Goal: Information Seeking & Learning: Learn about a topic

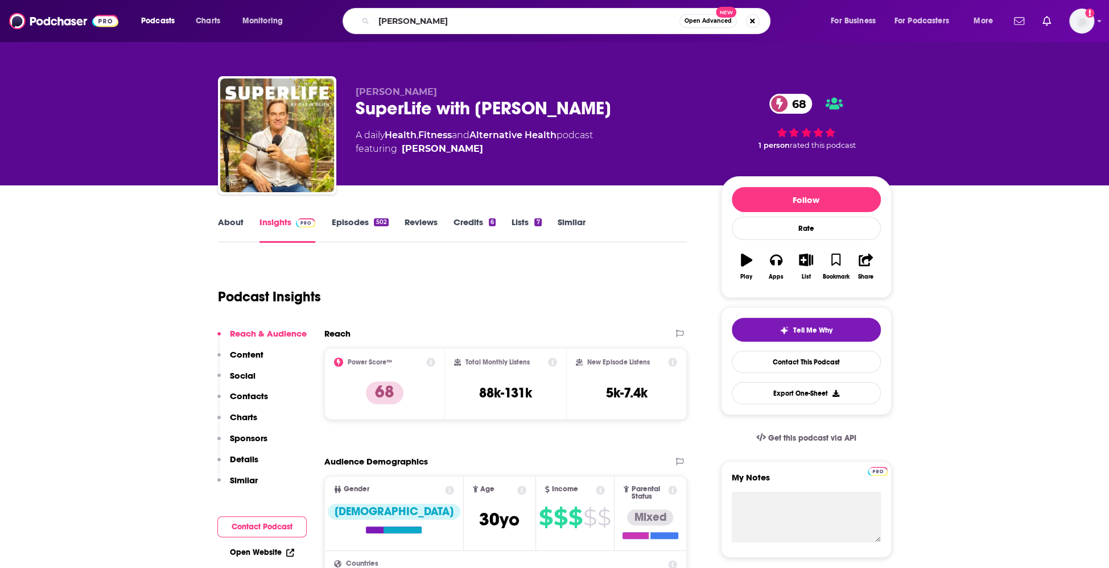
type input "tamsen fadal"
click at [706, 21] on span "Open Advanced" at bounding box center [707, 21] width 47 height 6
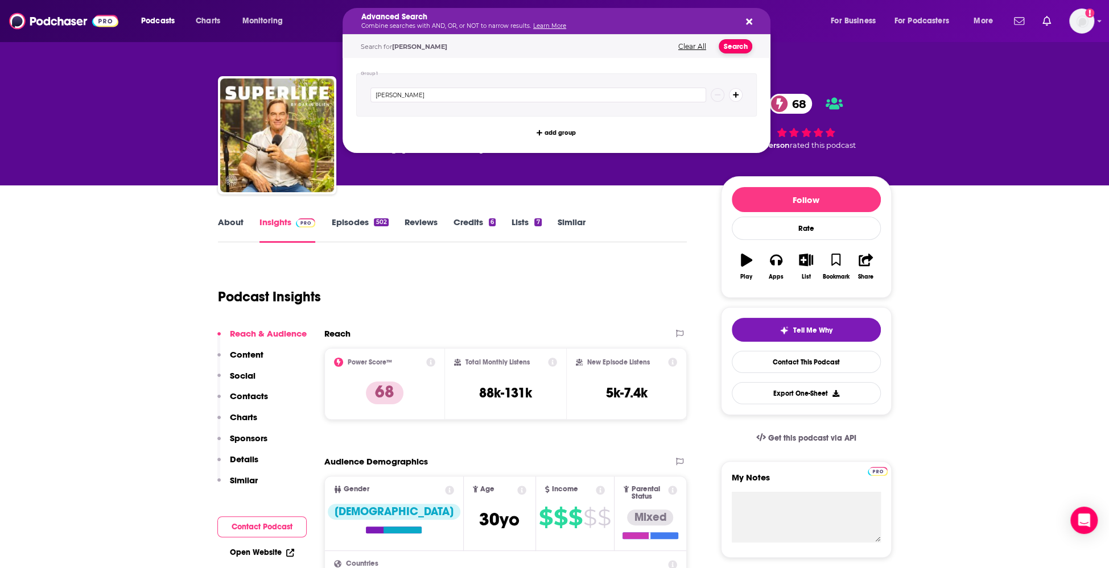
click at [733, 45] on button "Search" at bounding box center [735, 46] width 34 height 14
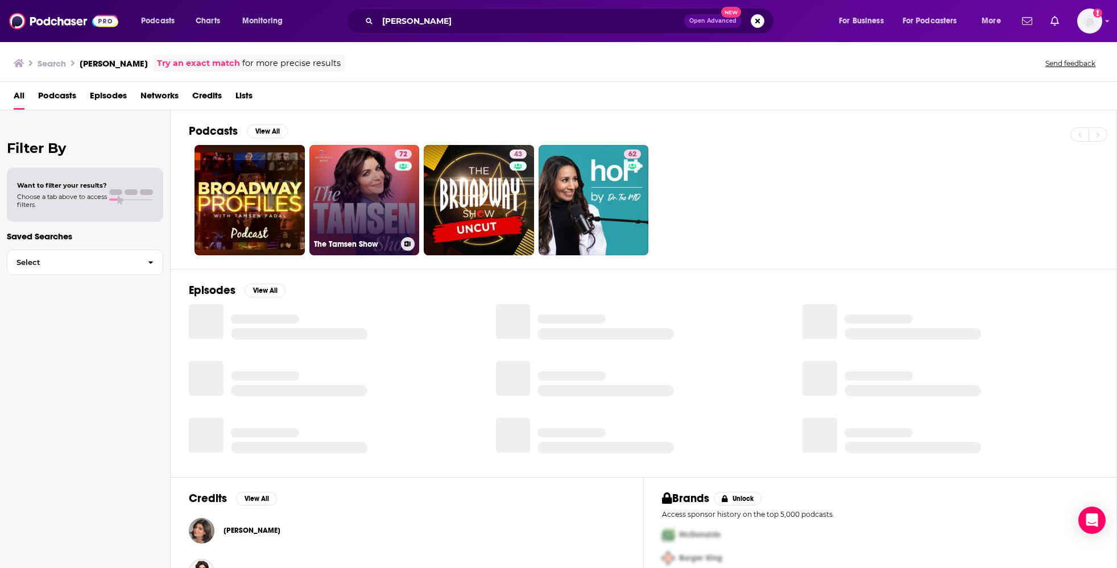
click at [338, 172] on link "72 The Tamsen Show" at bounding box center [364, 200] width 110 height 110
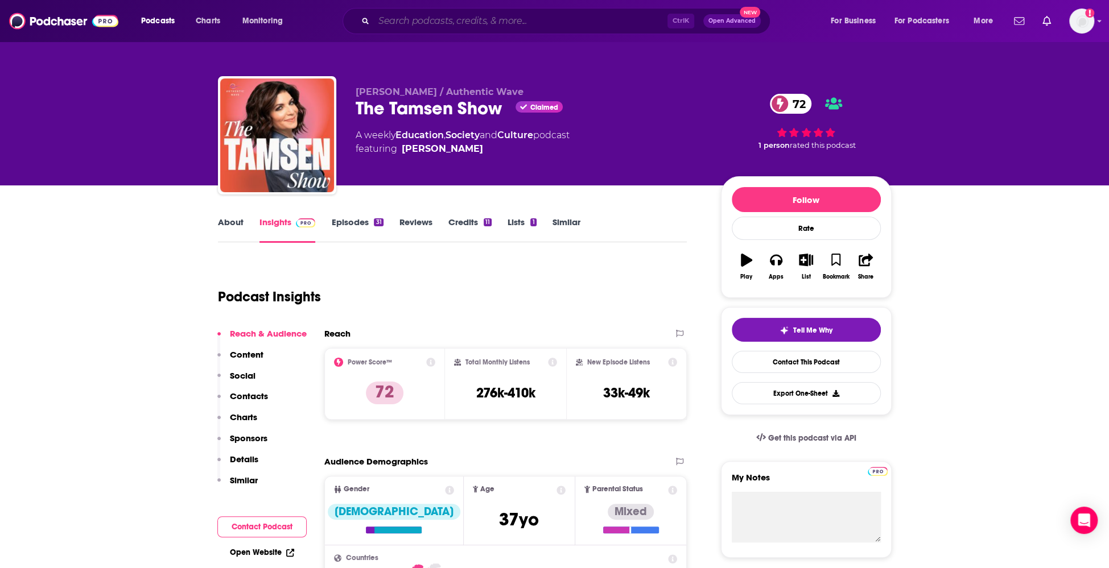
click at [551, 21] on input "Search podcasts, credits, & more..." at bounding box center [521, 21] width 294 height 18
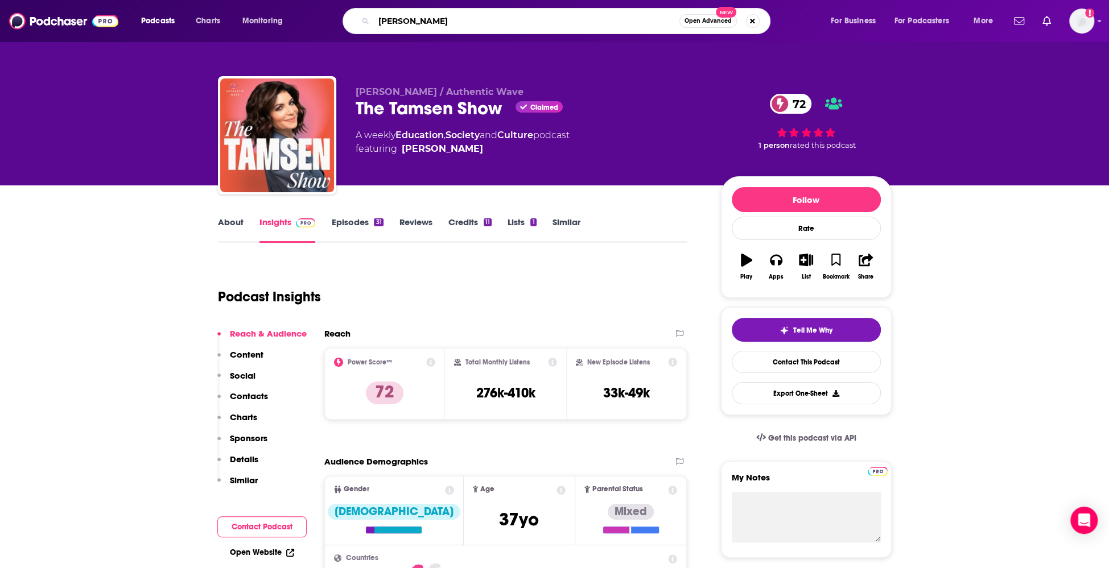
type input "dhru purohit"
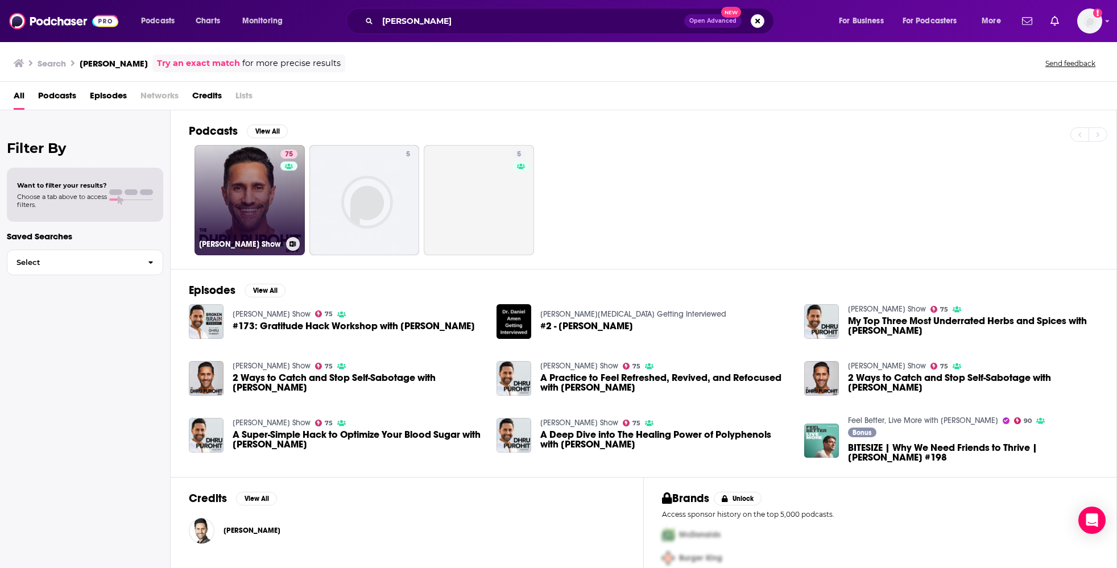
click at [263, 189] on link "75 Dhru Purohit Show" at bounding box center [250, 200] width 110 height 110
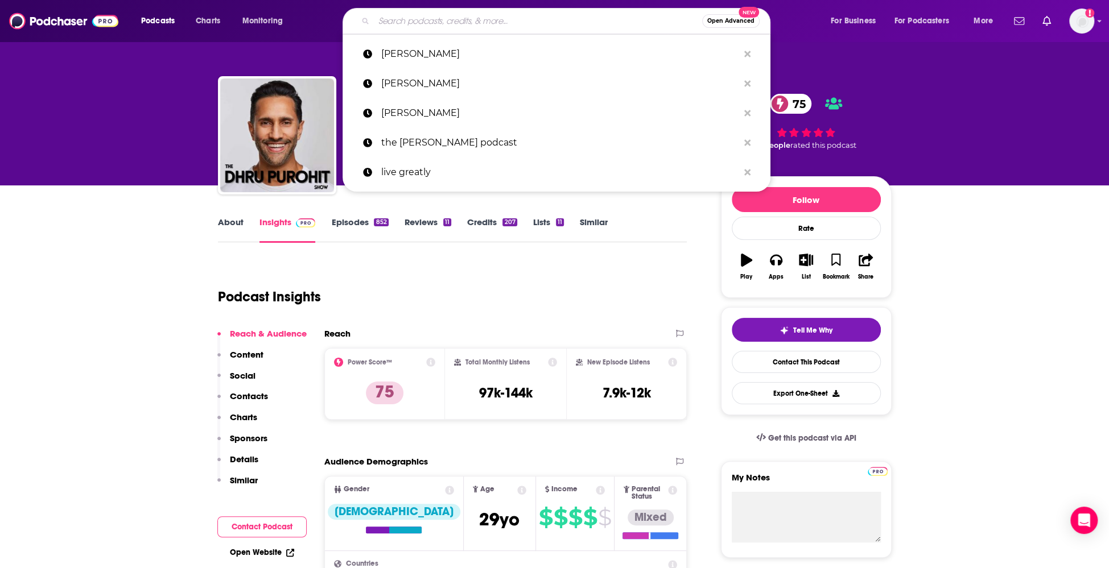
click at [561, 14] on input "Search podcasts, credits, & more..." at bounding box center [538, 21] width 328 height 18
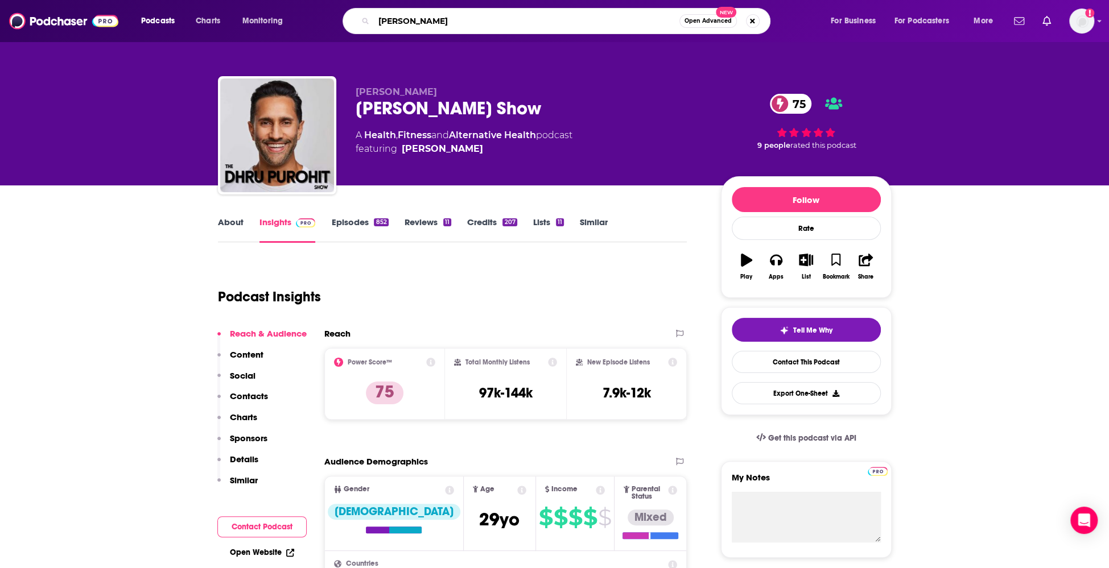
type input "george janko"
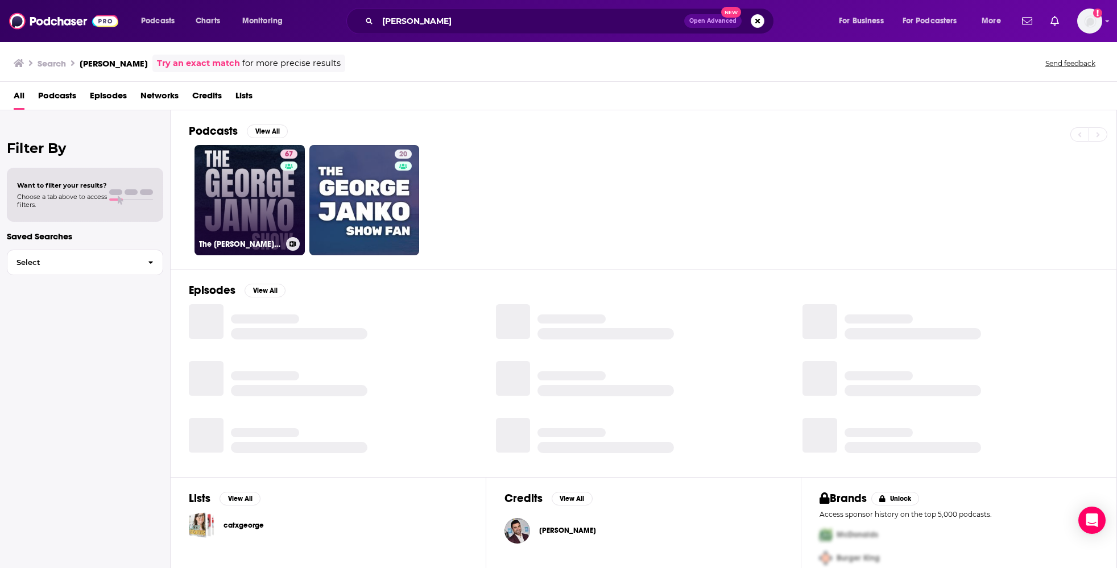
click at [258, 176] on link "67 The George Janko Show" at bounding box center [250, 200] width 110 height 110
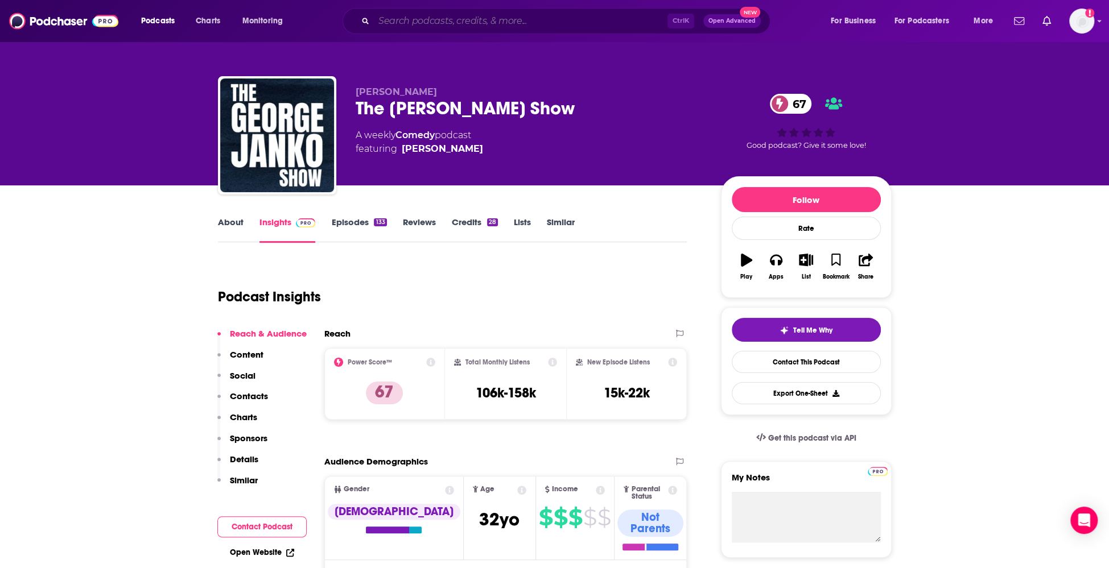
click at [577, 27] on input "Search podcasts, credits, & more..." at bounding box center [521, 21] width 294 height 18
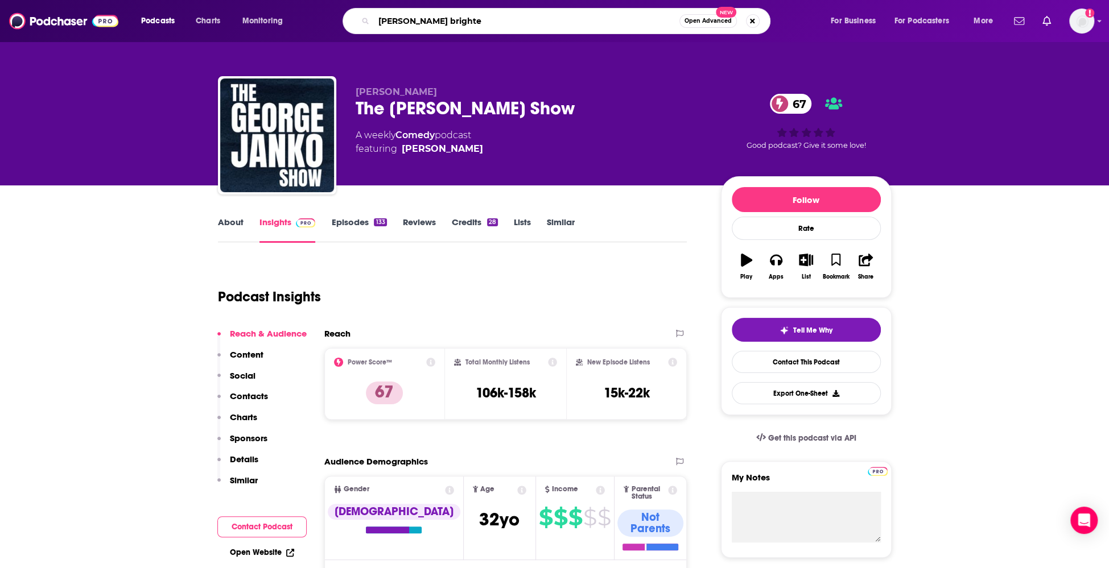
type input "jolene brighten"
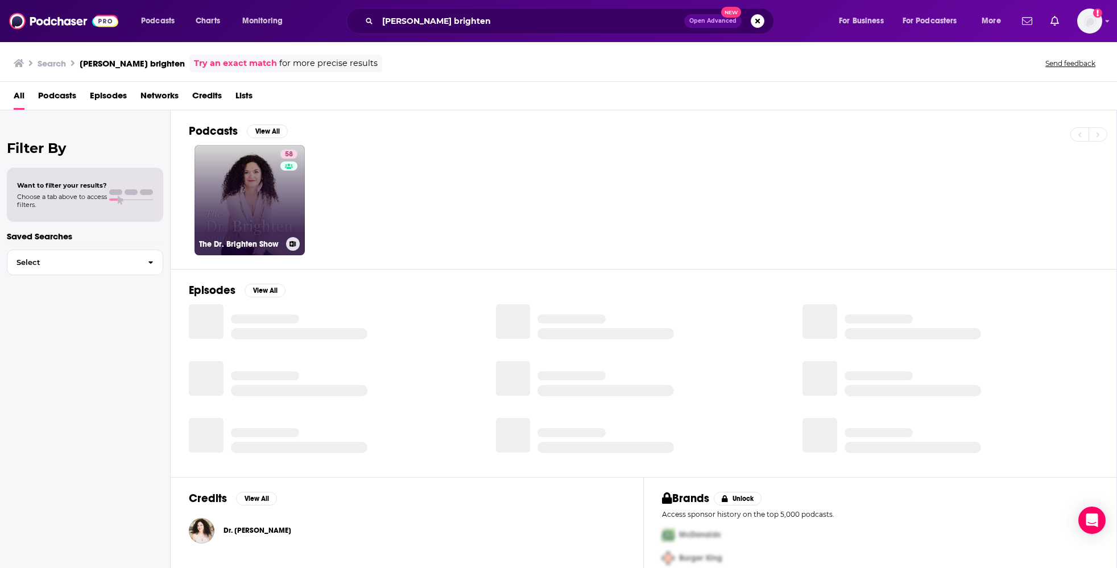
click at [245, 187] on link "58 The Dr. Brighten Show" at bounding box center [250, 200] width 110 height 110
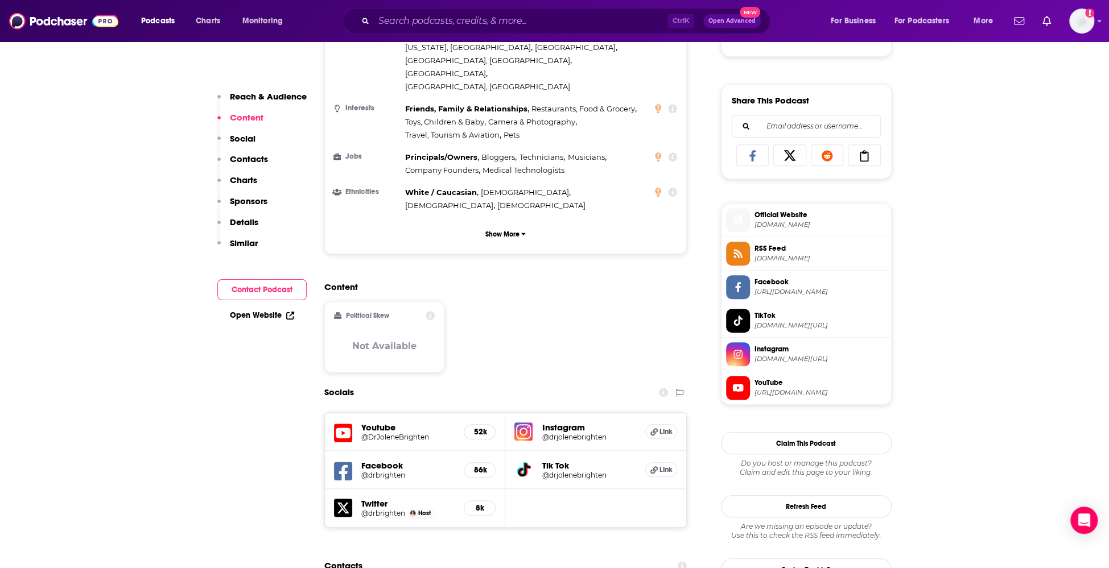
scroll to position [683, 0]
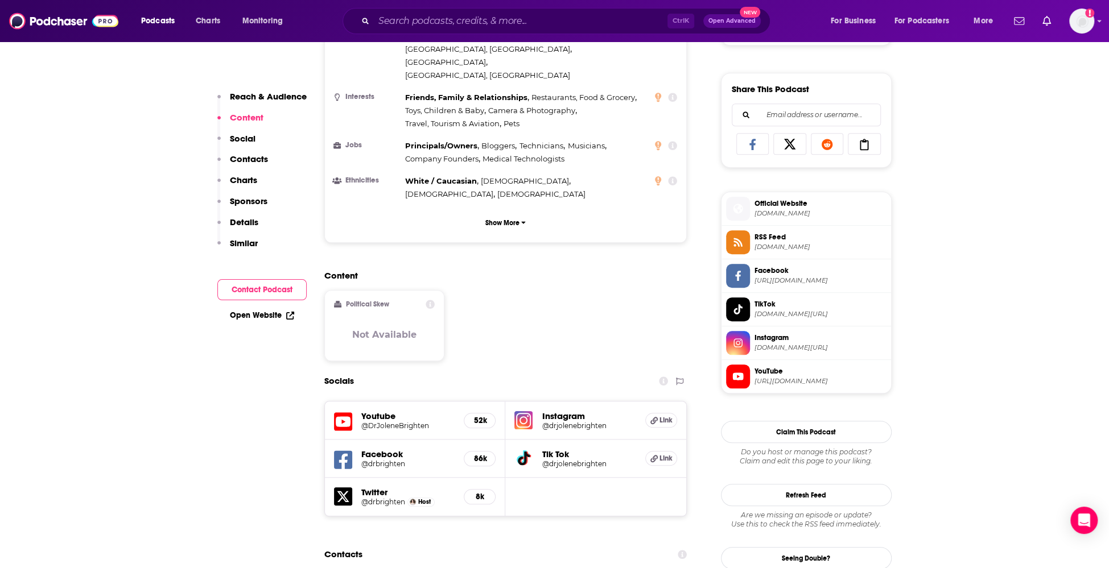
click at [771, 334] on span "Instagram" at bounding box center [820, 338] width 132 height 10
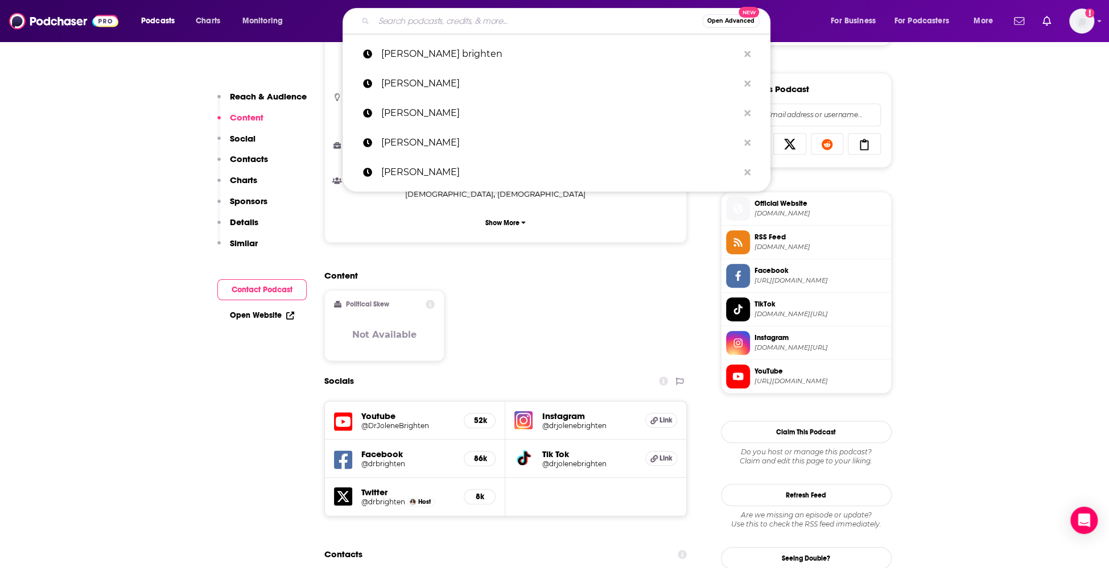
click at [478, 15] on input "Search podcasts, credits, & more..." at bounding box center [538, 21] width 328 height 18
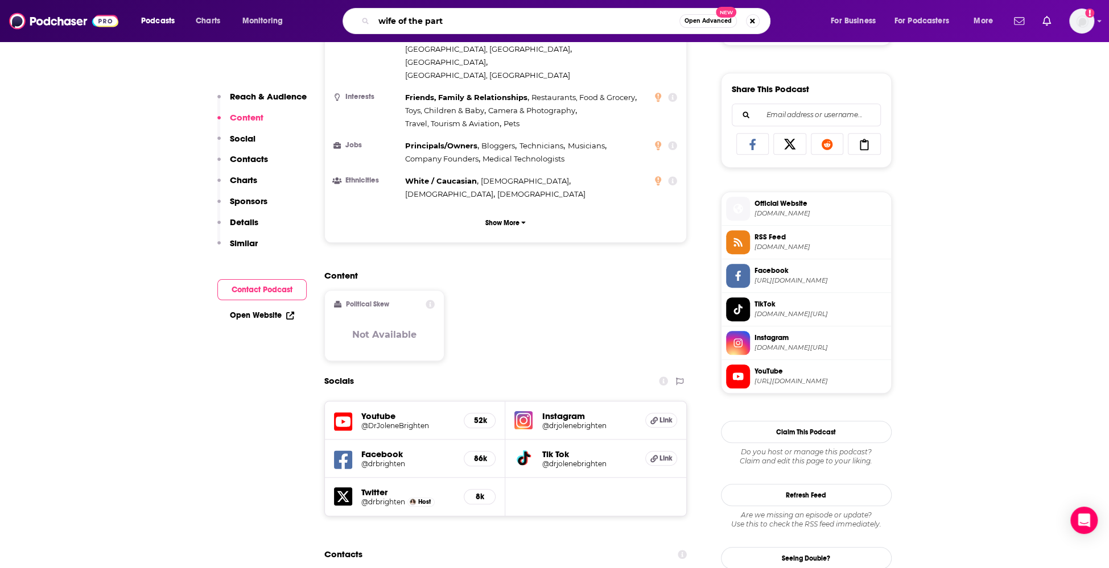
type input "wife of the party"
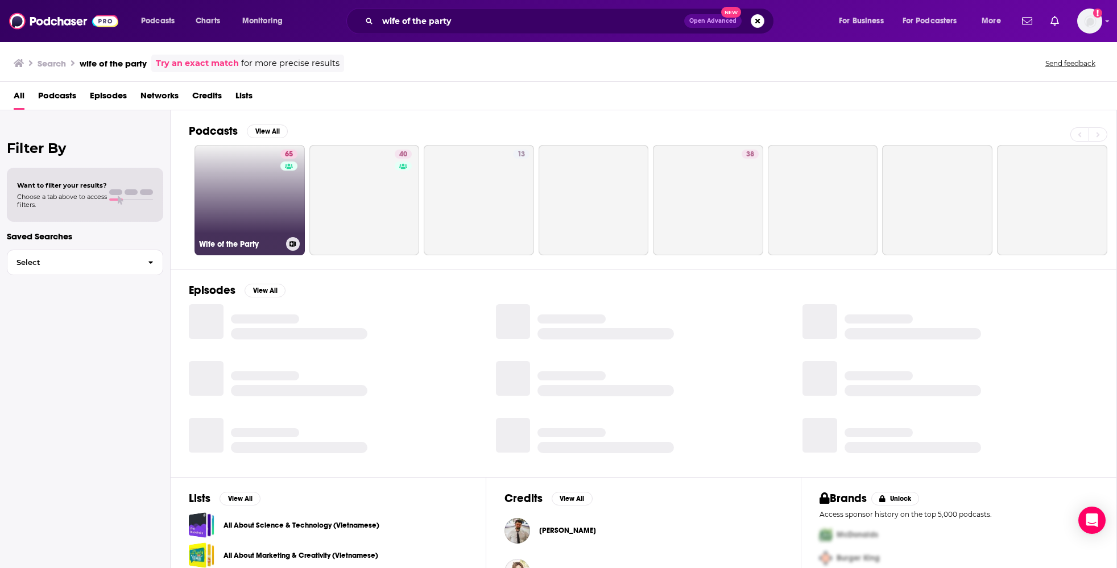
click at [245, 183] on link "65 Wife of the Party" at bounding box center [250, 200] width 110 height 110
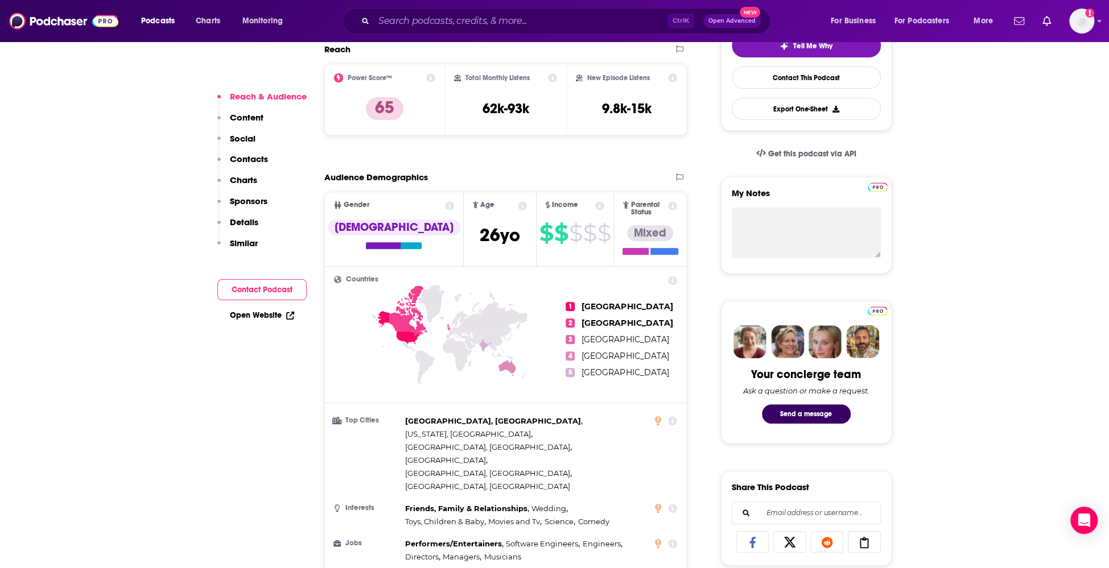
scroll to position [569, 0]
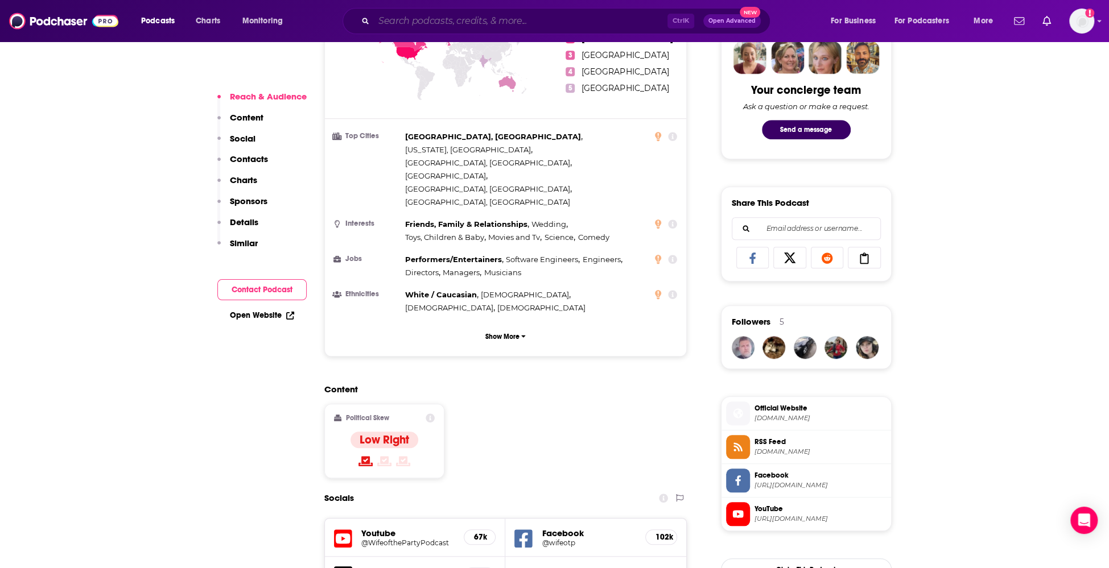
click at [502, 24] on input "Search podcasts, credits, & more..." at bounding box center [521, 21] width 294 height 18
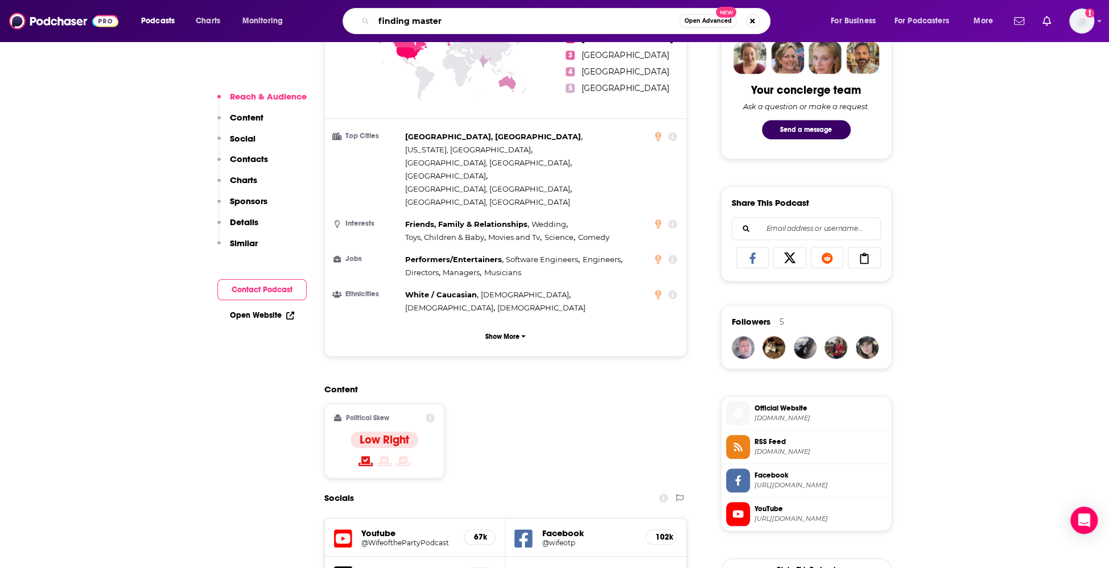
type input "finding mastery"
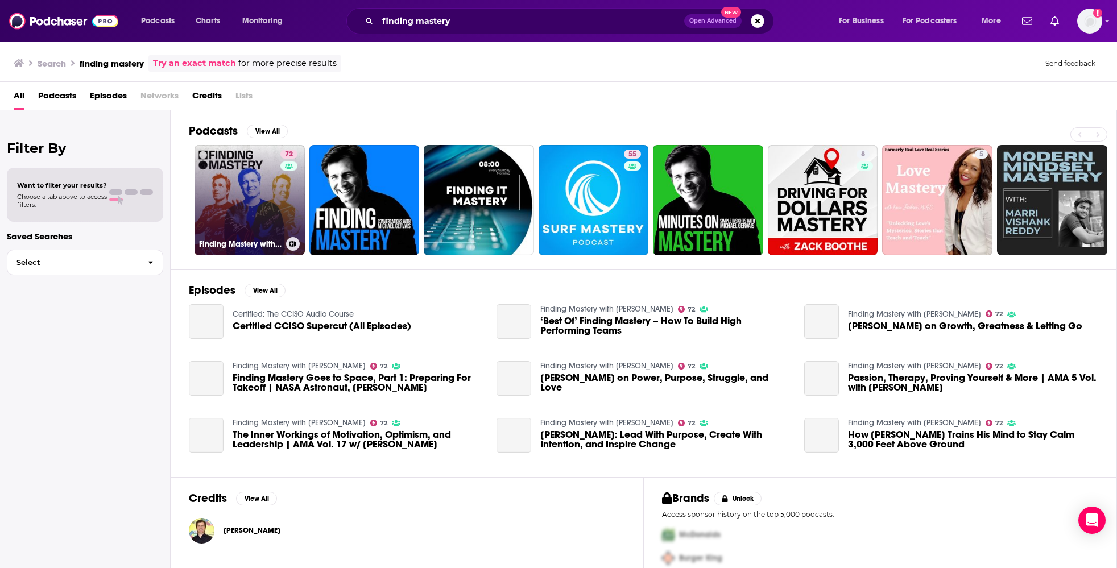
click at [255, 193] on link "72 Finding Mastery with Dr. Michael Gervais" at bounding box center [250, 200] width 110 height 110
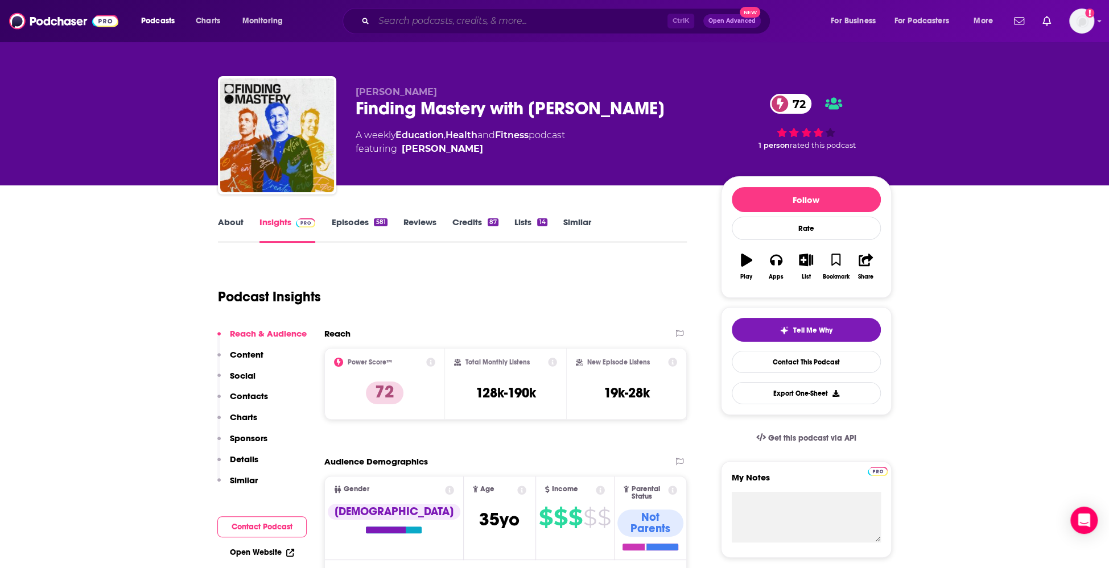
click at [505, 24] on input "Search podcasts, credits, & more..." at bounding box center [521, 21] width 294 height 18
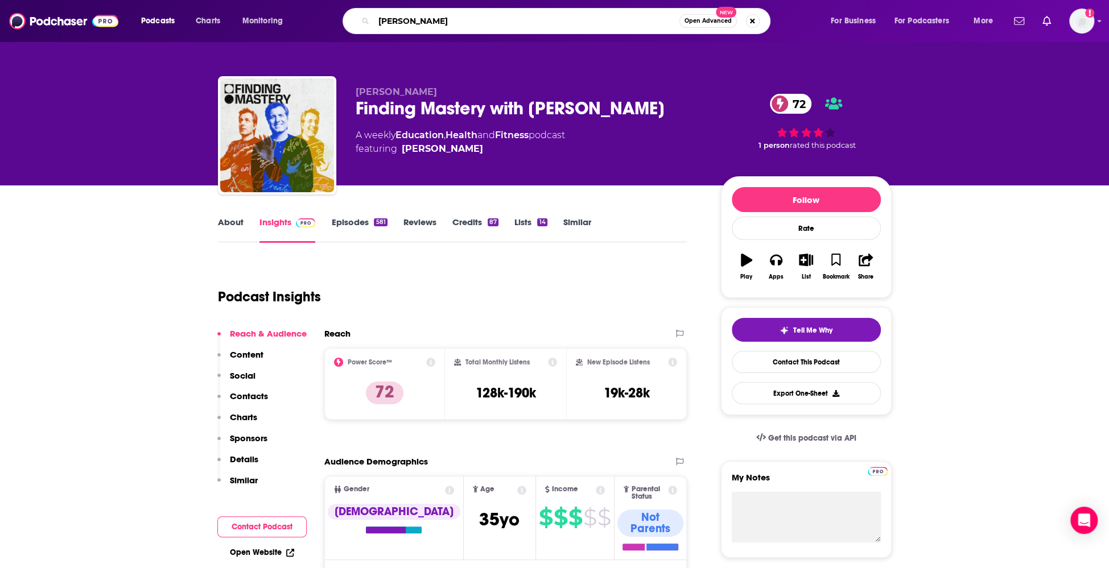
type input "oldish"
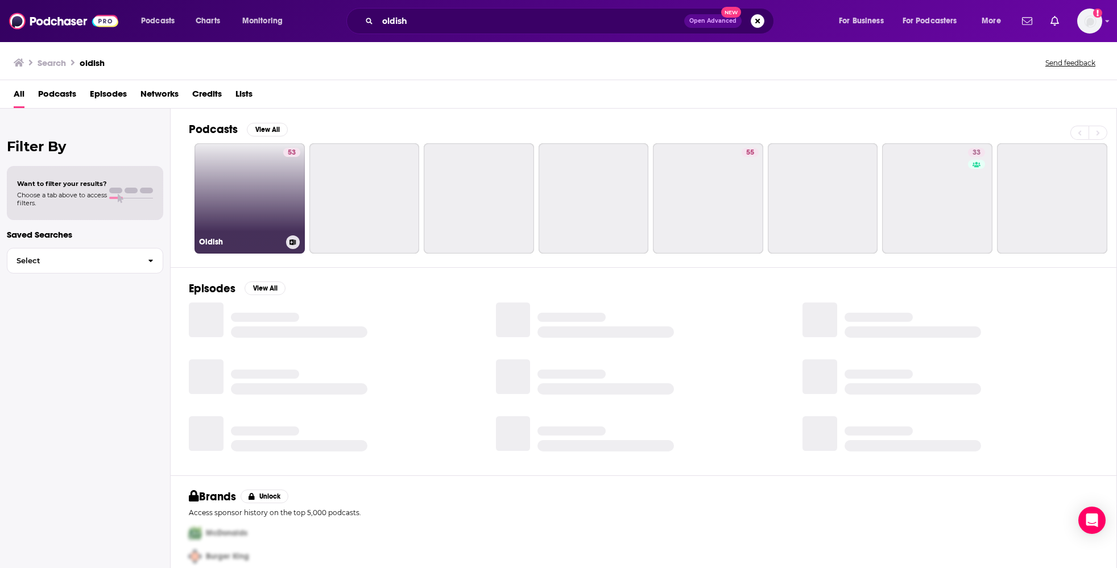
click at [259, 172] on link "53 Oldish" at bounding box center [250, 198] width 110 height 110
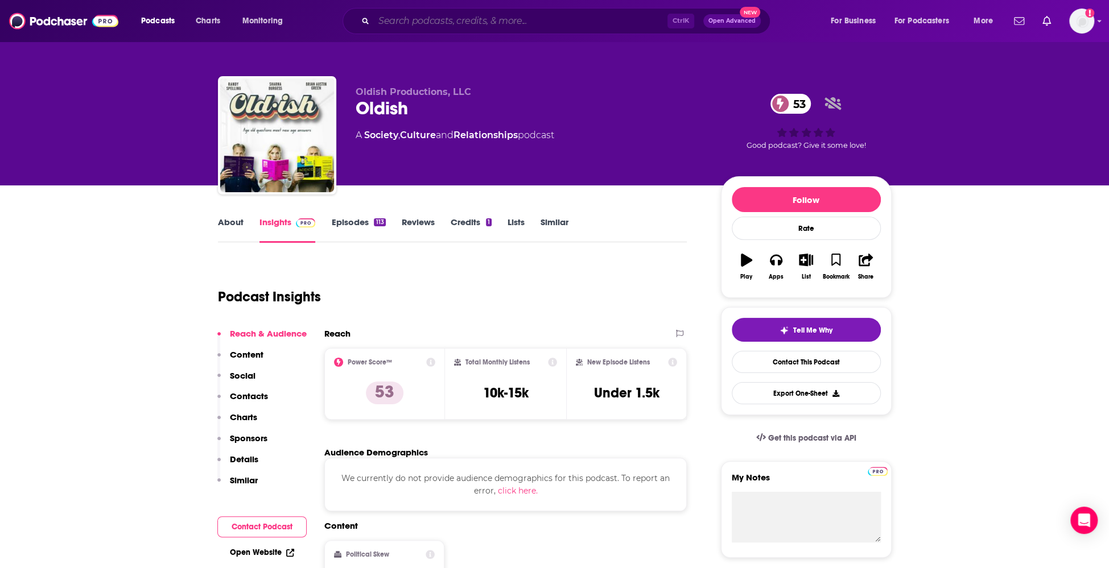
click at [448, 21] on input "Search podcasts, credits, & more..." at bounding box center [521, 21] width 294 height 18
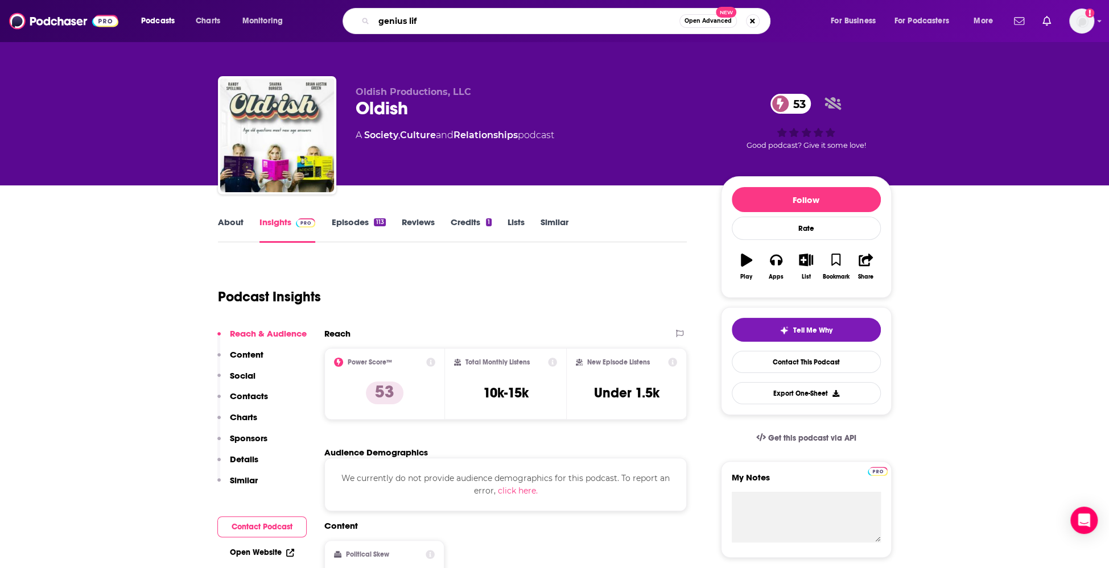
type input "genius life"
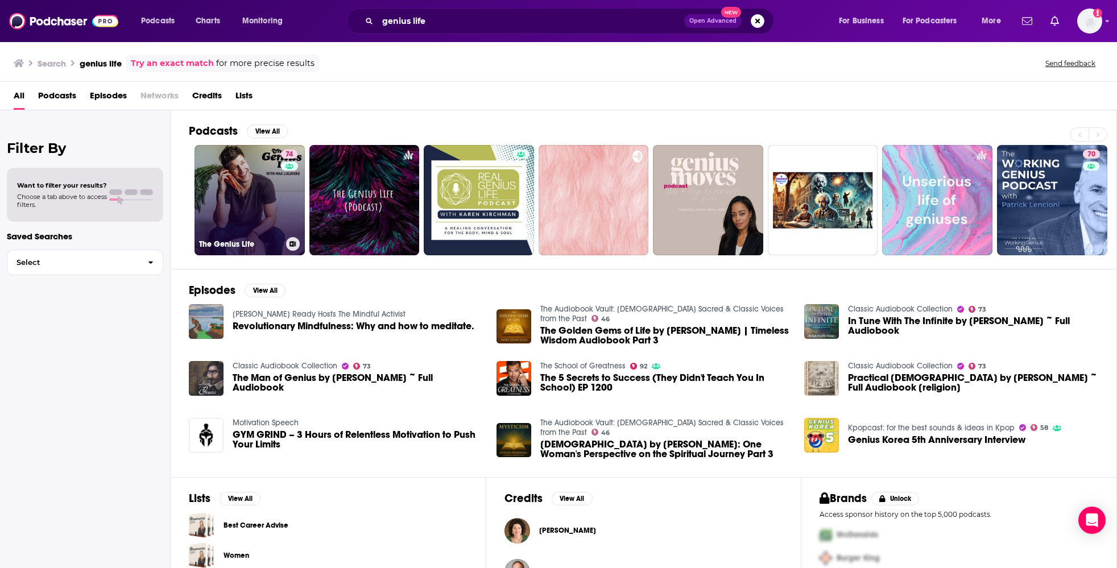
click at [229, 183] on link "74 The Genius Life" at bounding box center [250, 200] width 110 height 110
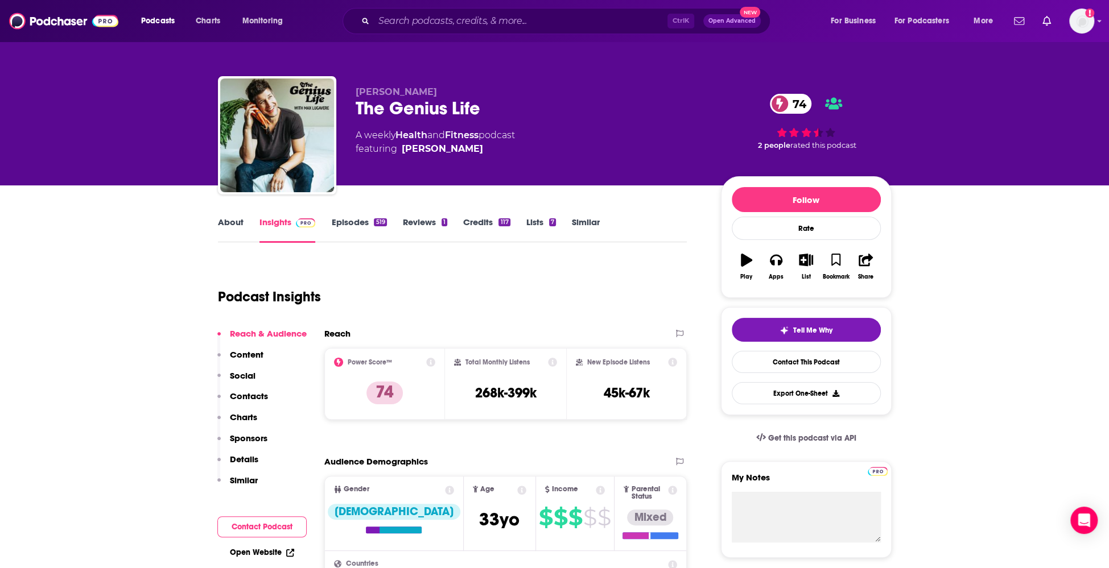
click at [458, 32] on div "Ctrl K Open Advanced New" at bounding box center [556, 21] width 428 height 26
click at [452, 20] on input "Search podcasts, credits, & more..." at bounding box center [521, 21] width 294 height 18
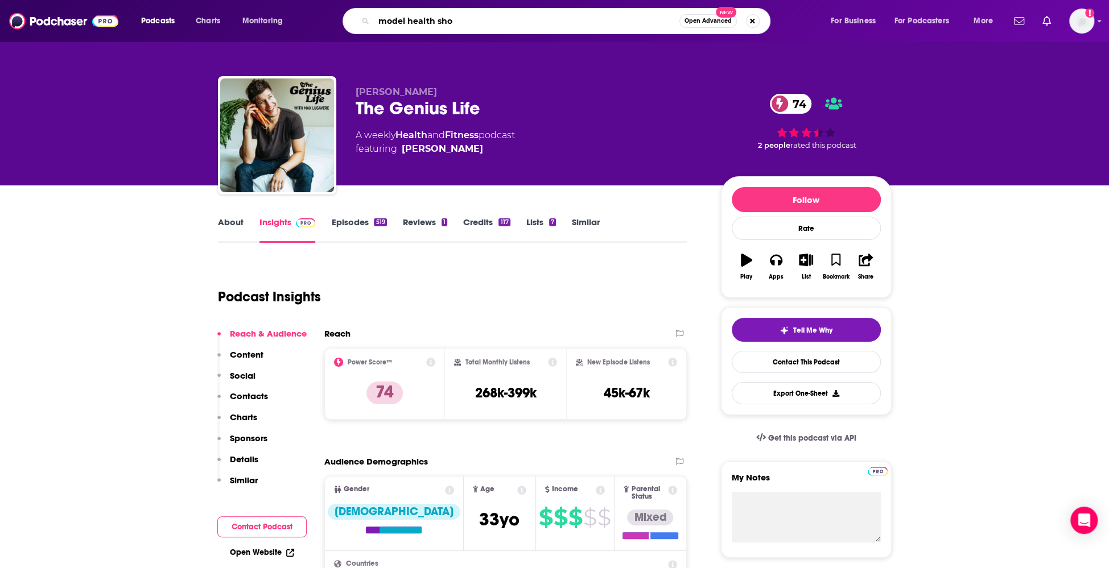
type input "model health show"
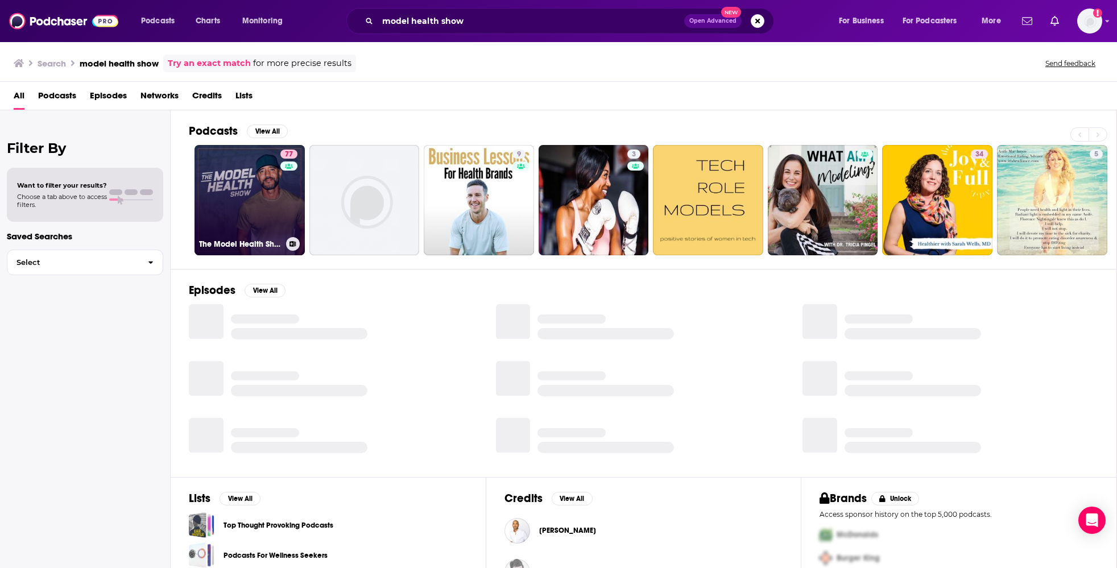
click at [259, 170] on link "77 The Model Health Show" at bounding box center [250, 200] width 110 height 110
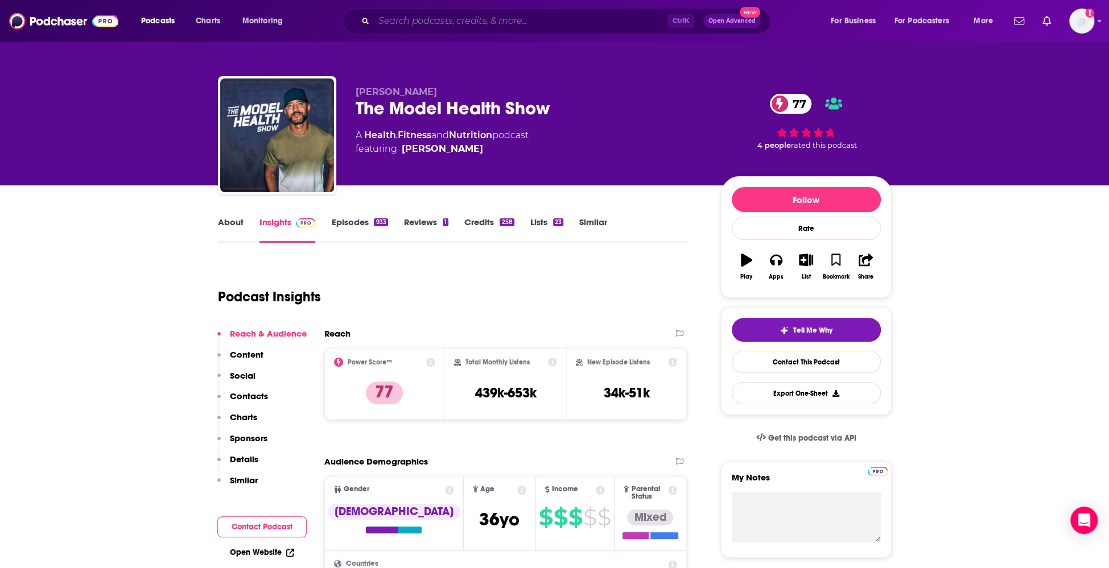
click at [507, 15] on input "Search podcasts, credits, & more..." at bounding box center [521, 21] width 294 height 18
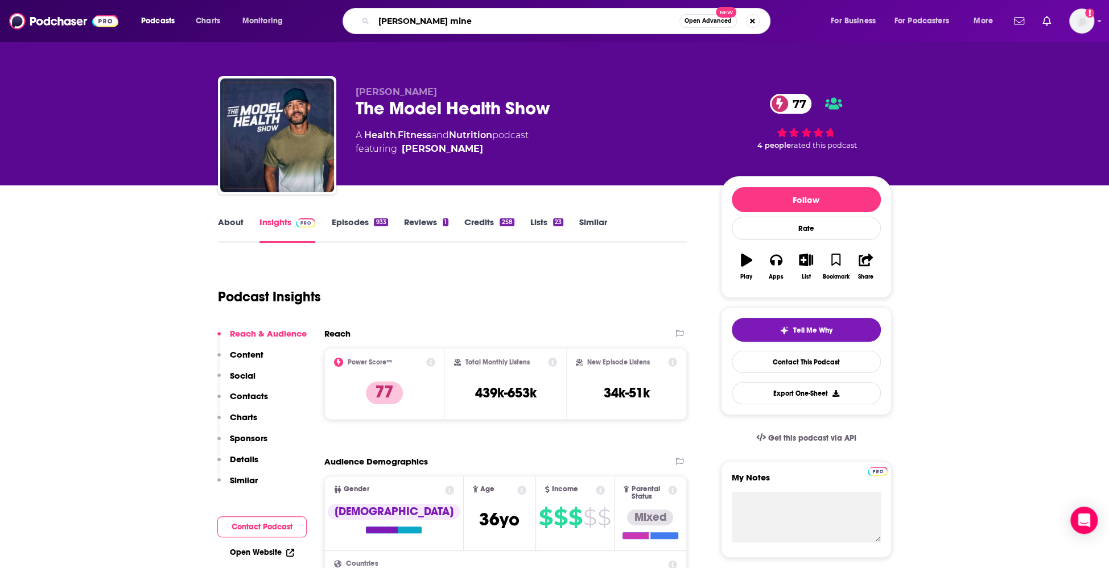
type input "jeremy miner"
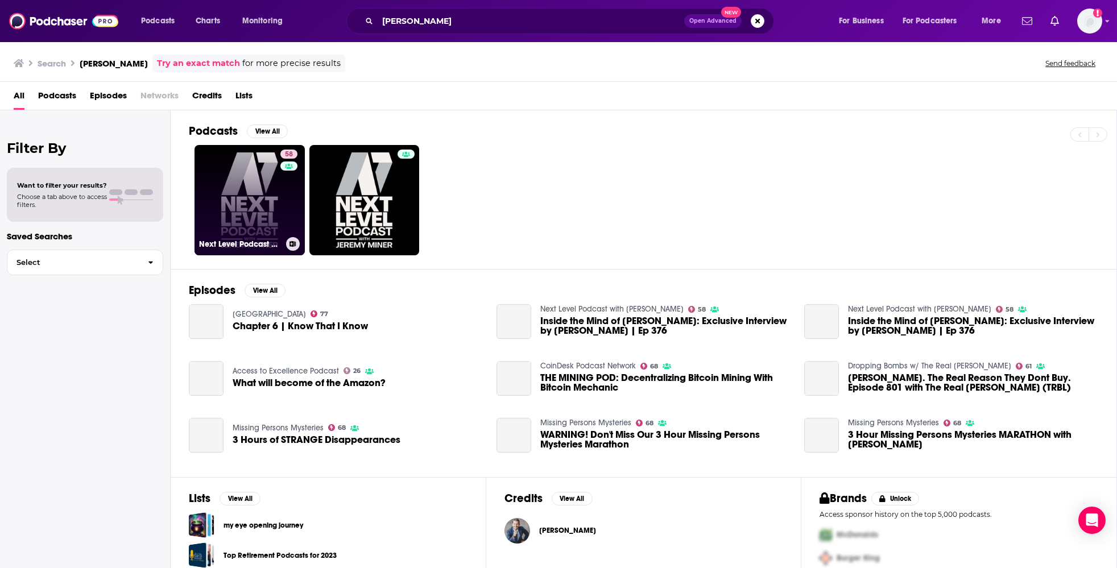
click at [261, 199] on link "58 Next Level Podcast with Jeremy Miner" at bounding box center [250, 200] width 110 height 110
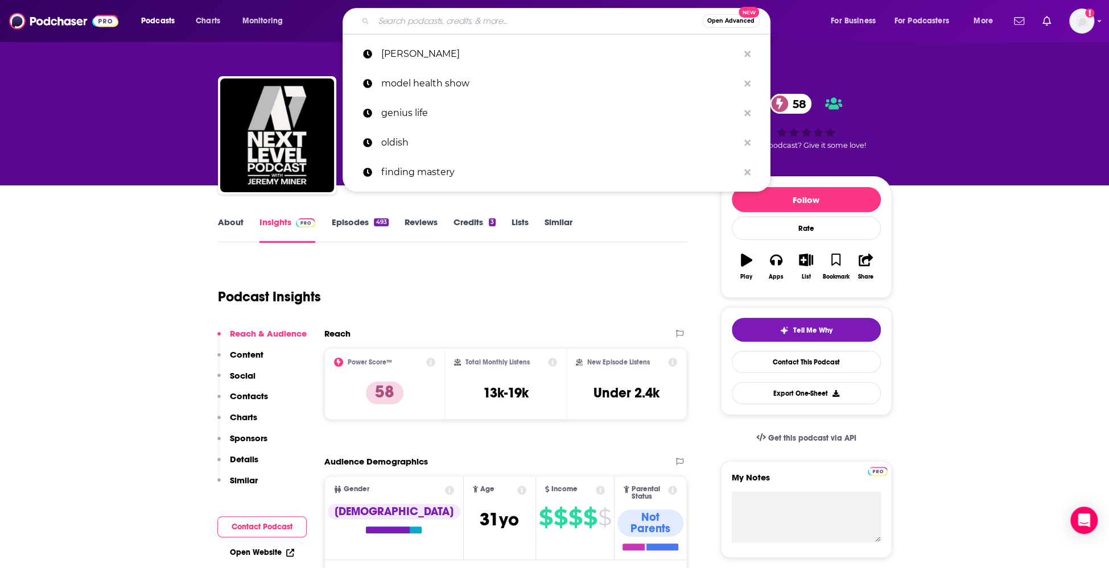
click at [433, 24] on input "Search podcasts, credits, & more..." at bounding box center [538, 21] width 328 height 18
click at [474, 24] on input "Search podcasts, credits, & more..." at bounding box center [538, 21] width 328 height 18
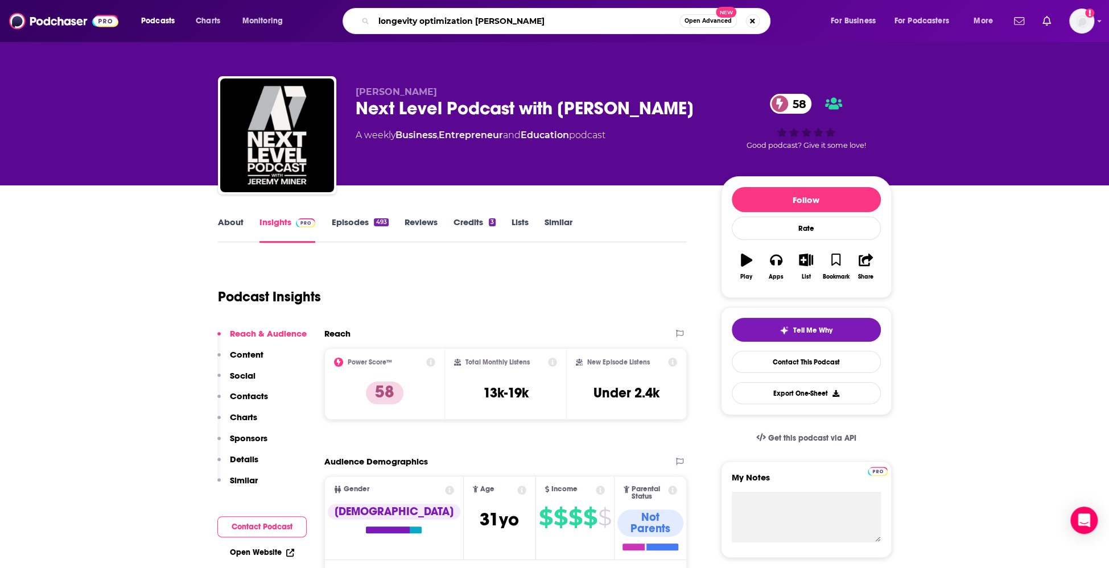
type input "longevity optimization kayla barnes"
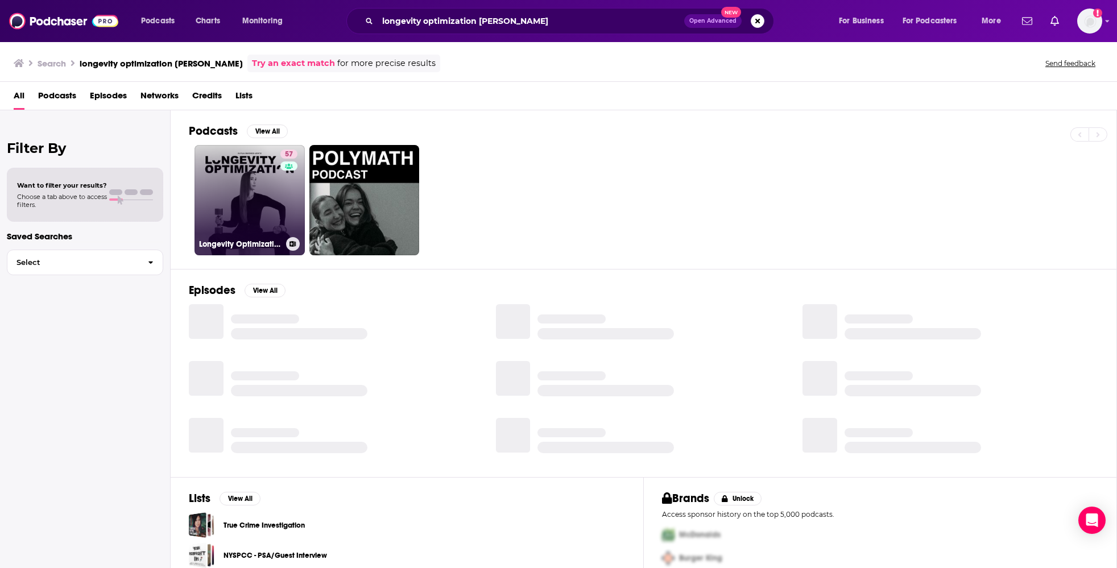
click at [228, 180] on link "57 Longevity Optimization with Kayla Barnes-Lentz" at bounding box center [250, 200] width 110 height 110
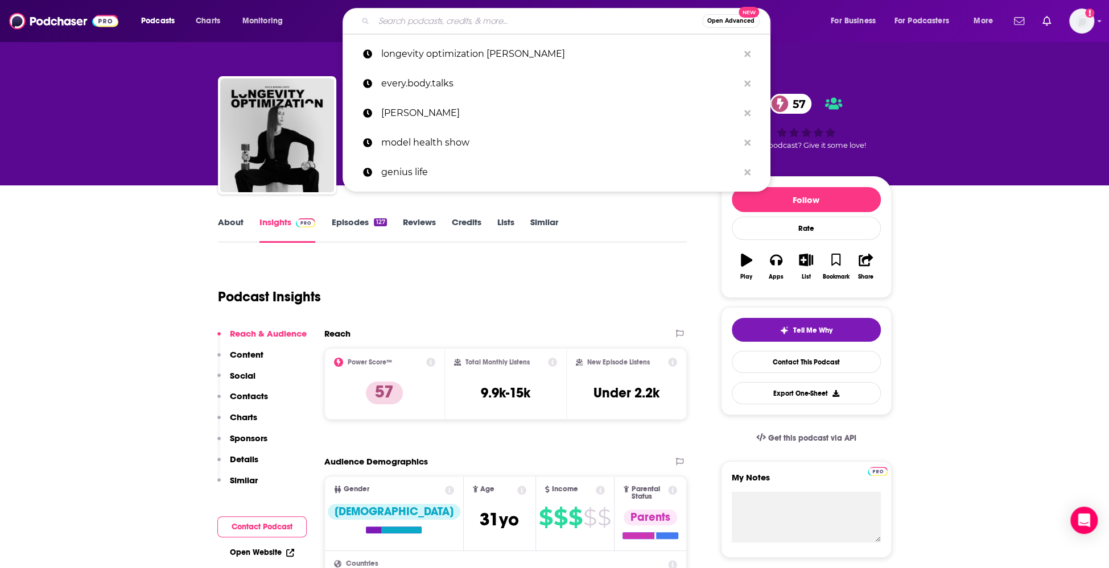
click at [578, 19] on input "Search podcasts, credits, & more..." at bounding box center [538, 21] width 328 height 18
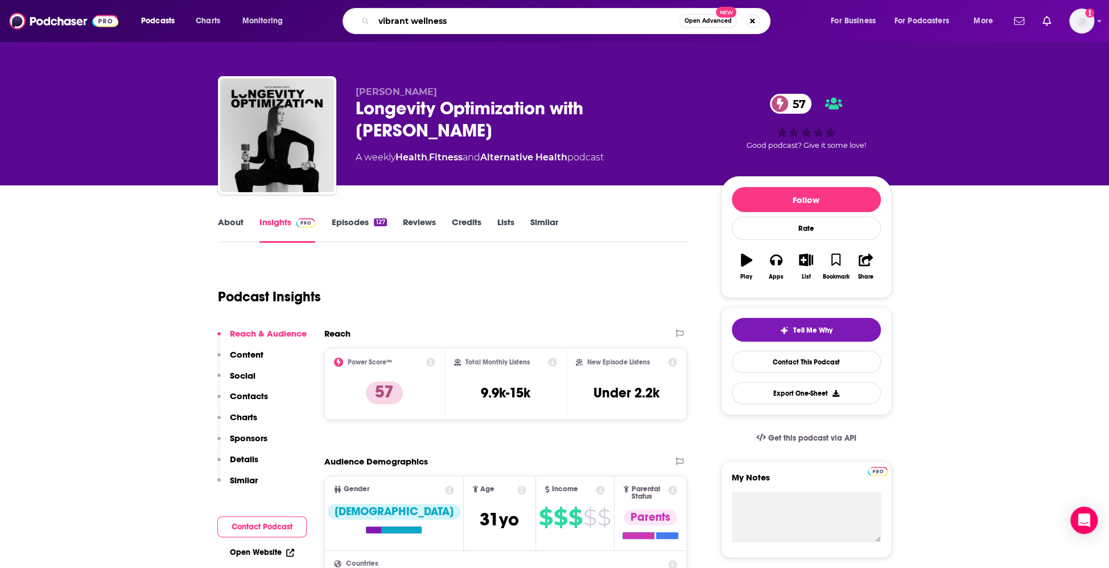
type input "vibrant wellness"
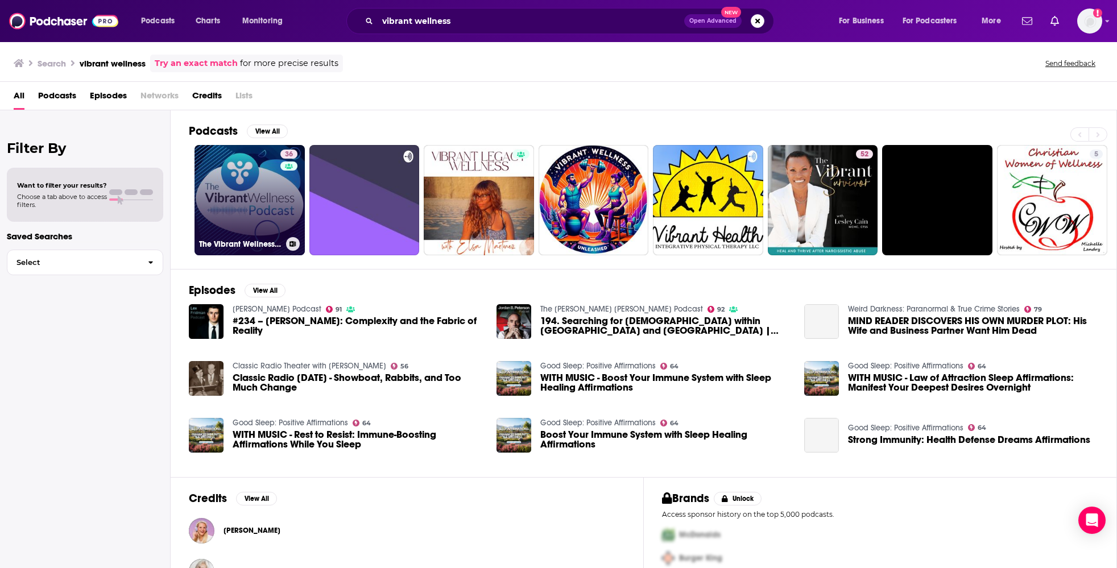
click at [243, 191] on link "36 The Vibrant Wellness Podcast" at bounding box center [250, 200] width 110 height 110
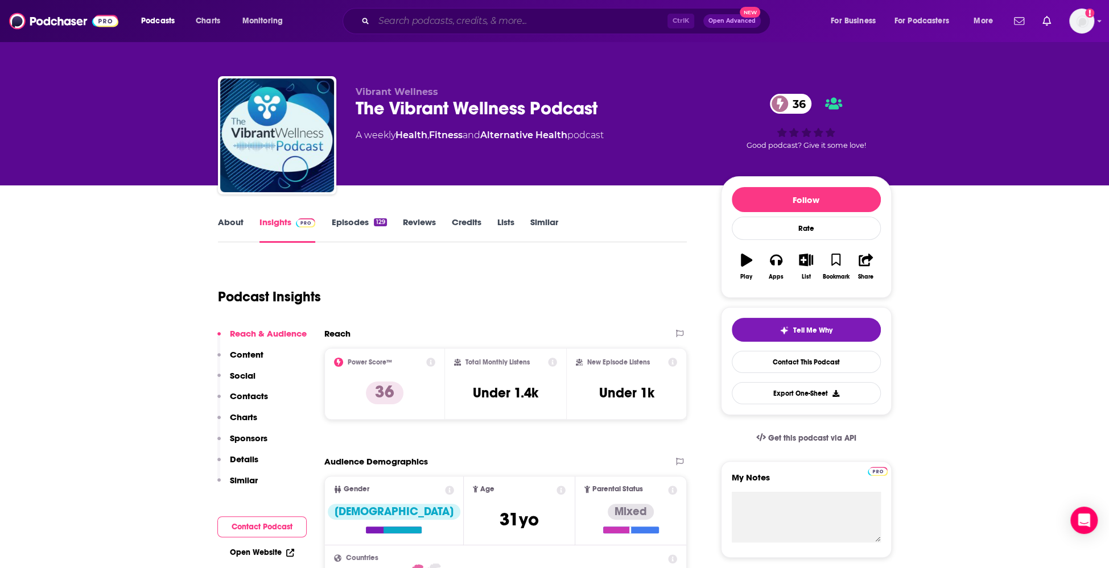
click at [532, 20] on input "Search podcasts, credits, & more..." at bounding box center [521, 21] width 294 height 18
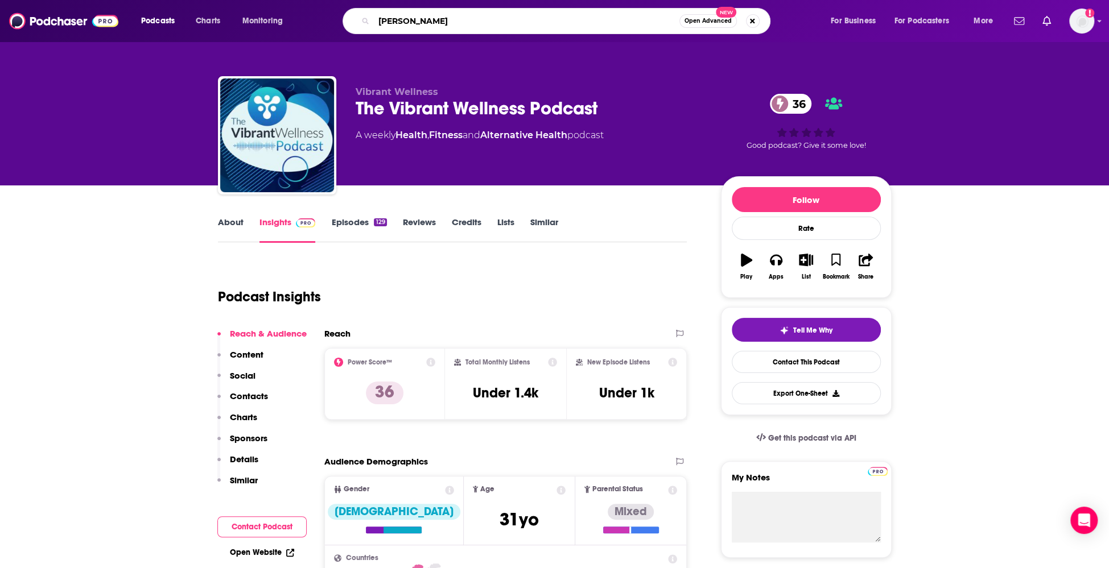
type input "jillian michaels"
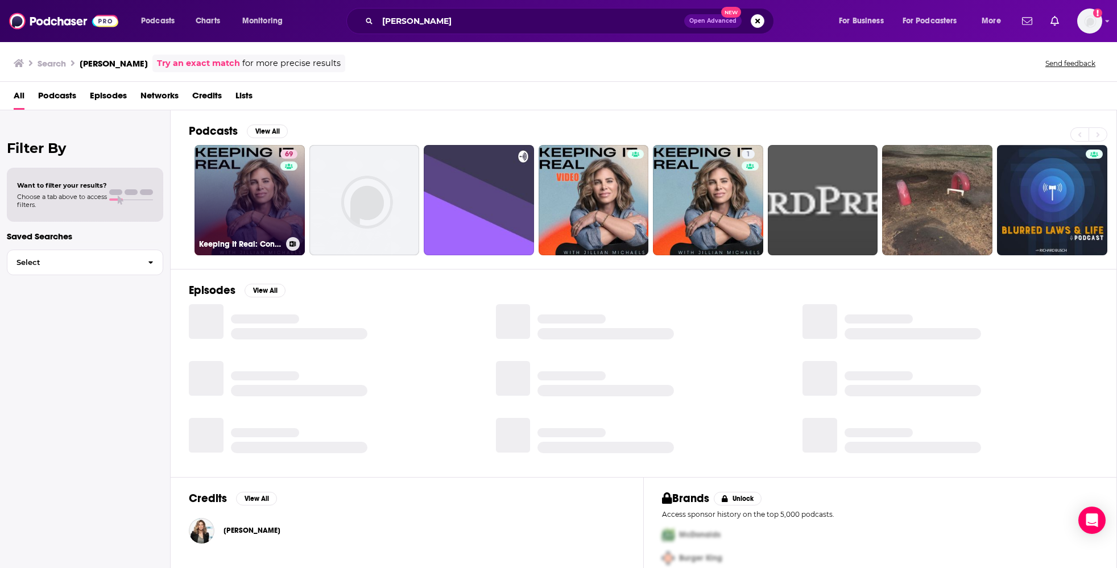
click at [251, 206] on link "69 Keeping It Real: Conversations with Jillian Michaels" at bounding box center [250, 200] width 110 height 110
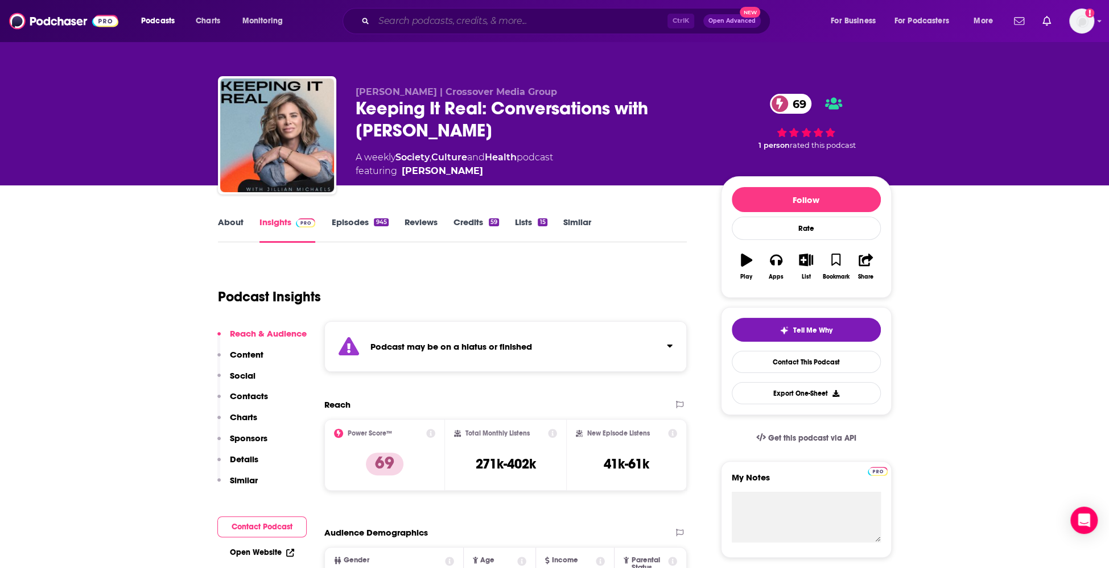
click at [427, 23] on input "Search podcasts, credits, & more..." at bounding box center [521, 21] width 294 height 18
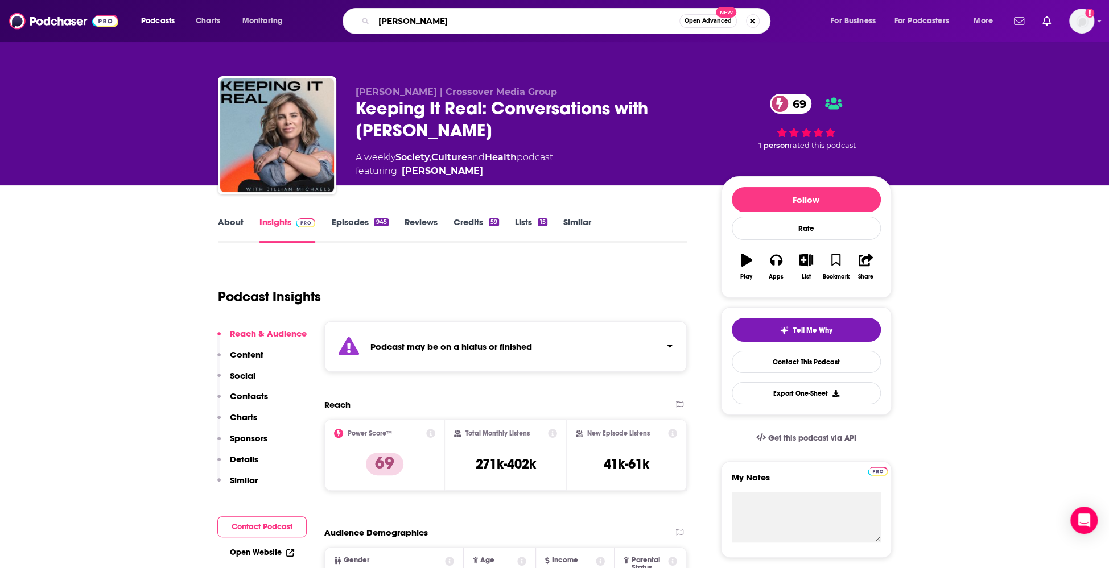
type input "mark hyman"
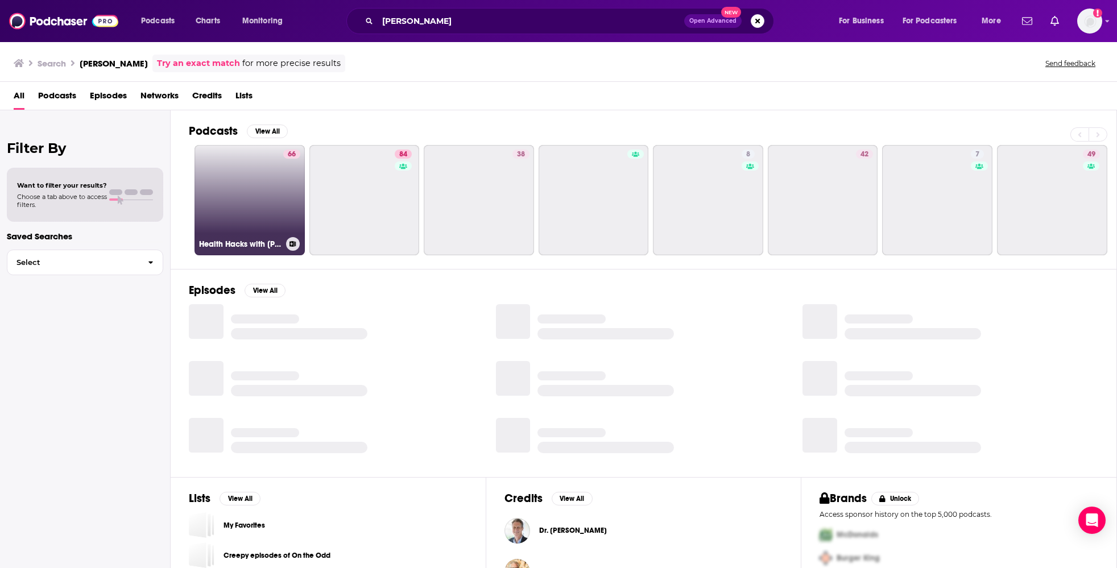
click at [235, 193] on link "66 Health Hacks with Mark Hyman, M.D." at bounding box center [250, 200] width 110 height 110
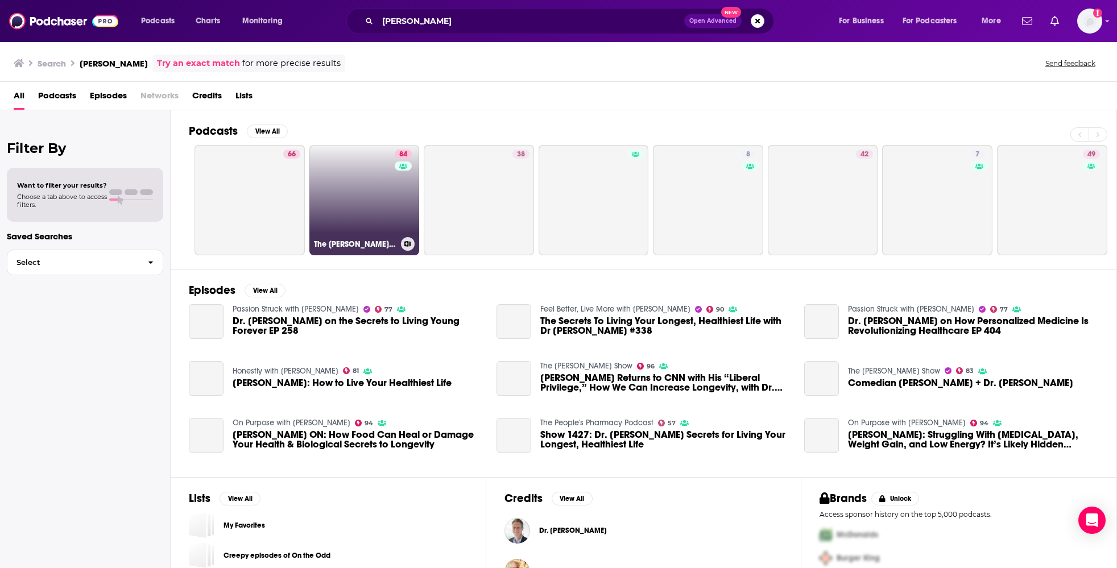
click at [341, 200] on link "84 The Dr. Hyman Show" at bounding box center [364, 200] width 110 height 110
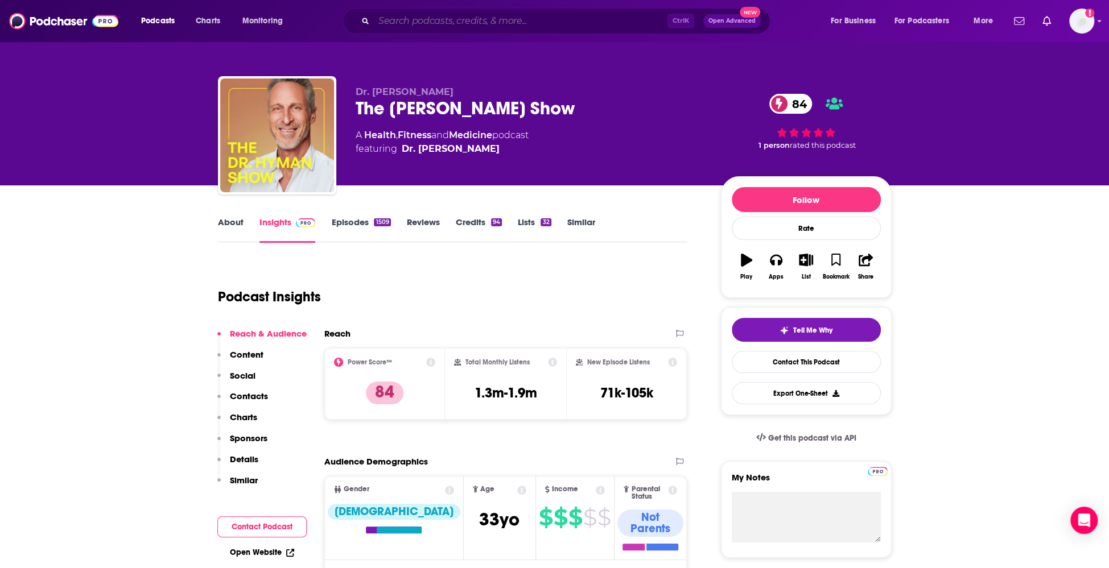
click at [481, 24] on input "Search podcasts, credits, & more..." at bounding box center [521, 21] width 294 height 18
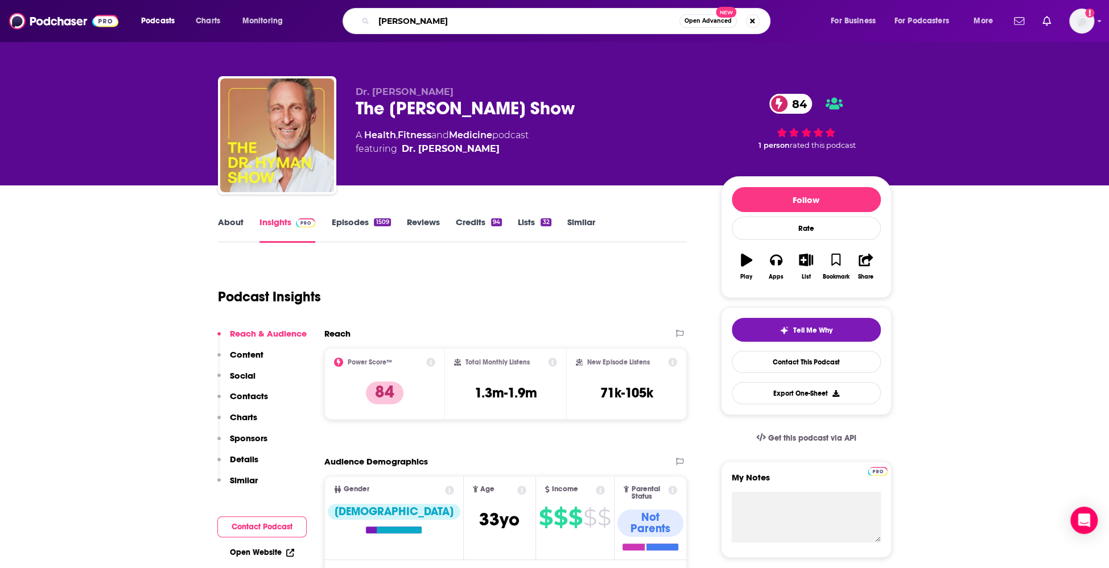
type input "gabrielle lyon"
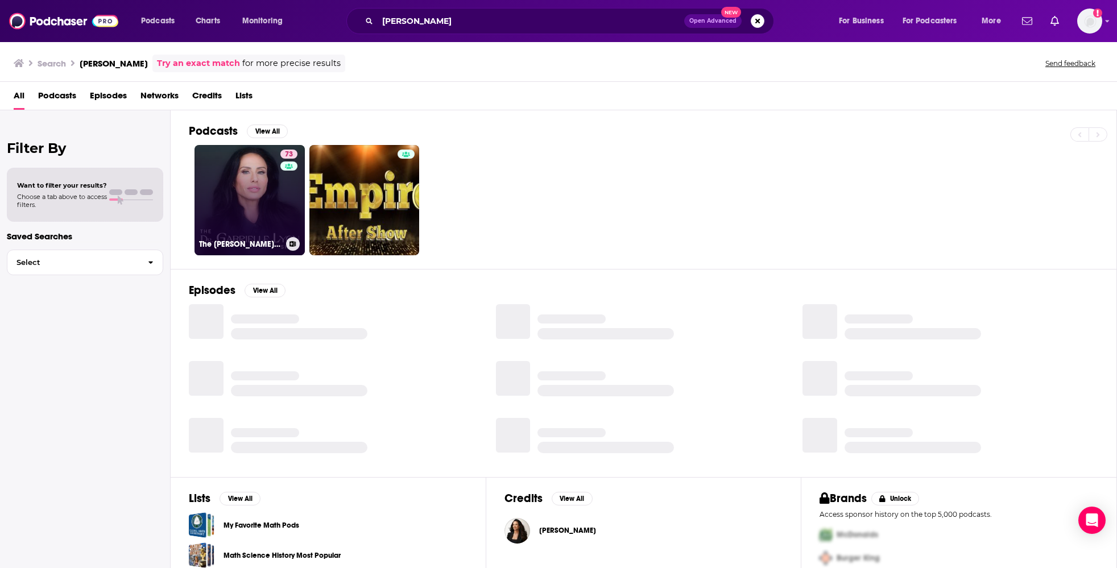
click at [241, 195] on link "73 The Dr. Gabrielle Lyon Show" at bounding box center [250, 200] width 110 height 110
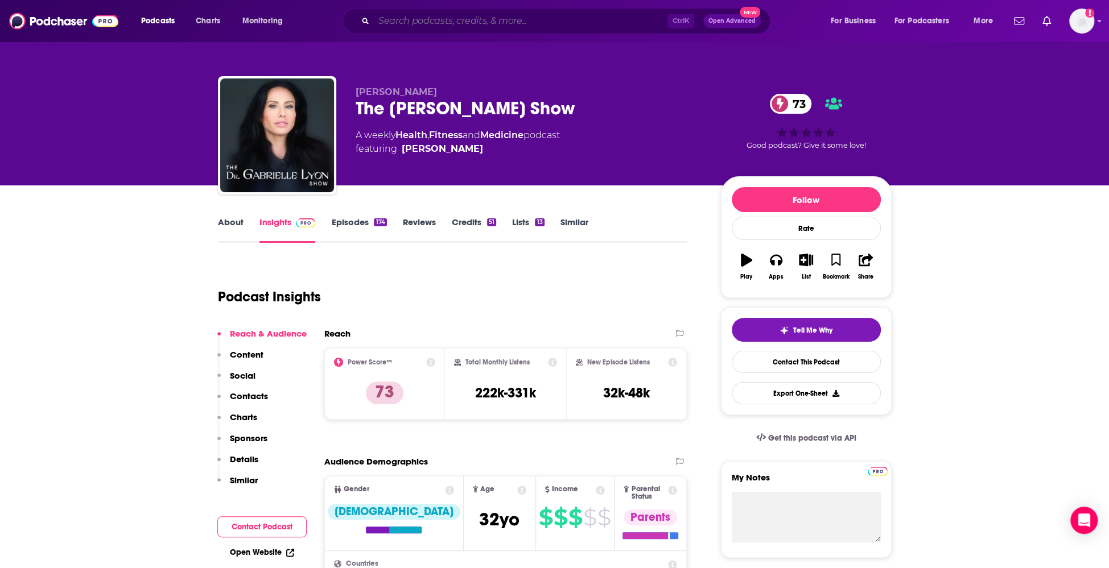
click at [506, 18] on input "Search podcasts, credits, & more..." at bounding box center [521, 21] width 294 height 18
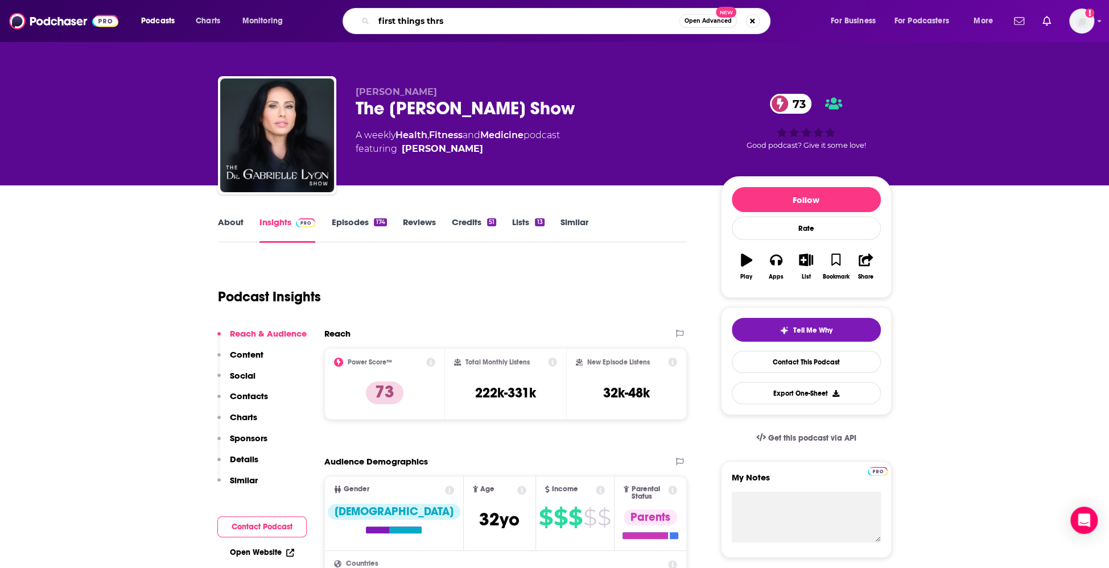
type input "first things thrst"
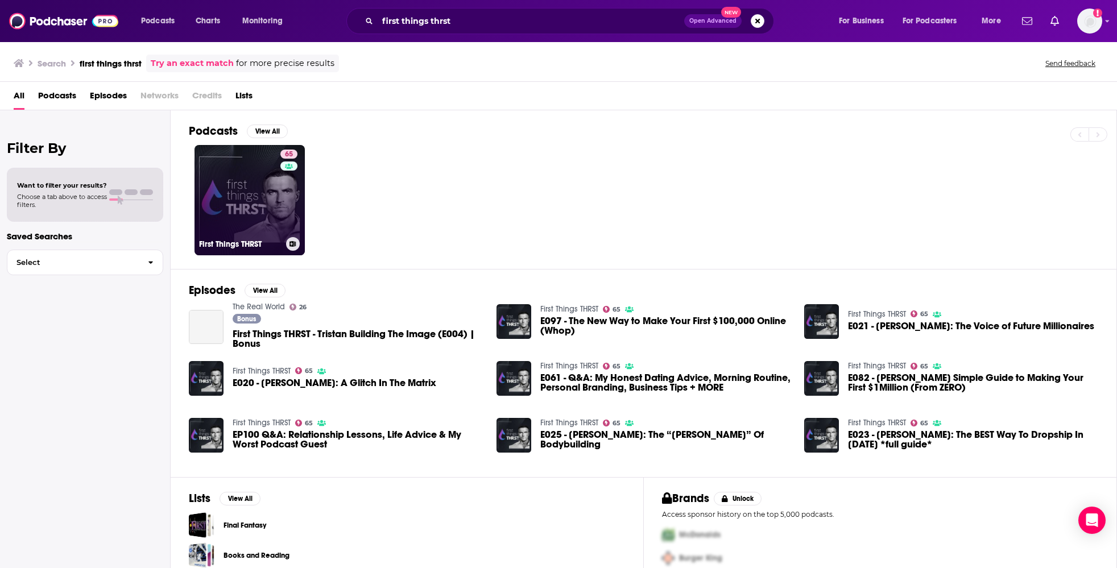
click at [242, 180] on link "65 First Things THRST" at bounding box center [250, 200] width 110 height 110
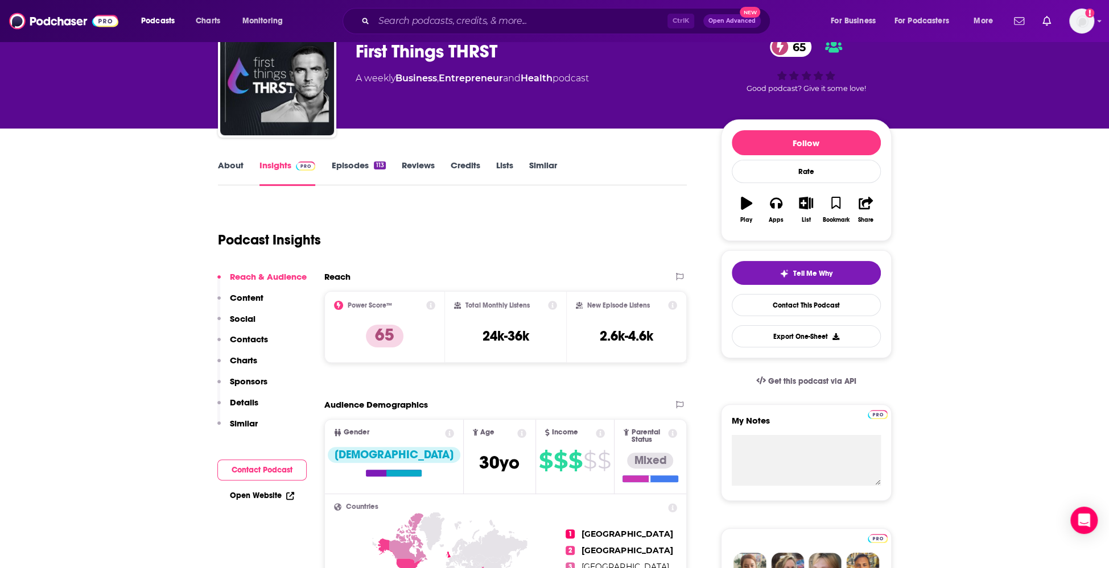
scroll to position [57, 0]
click at [531, 22] on input "Search podcasts, credits, & more..." at bounding box center [521, 21] width 294 height 18
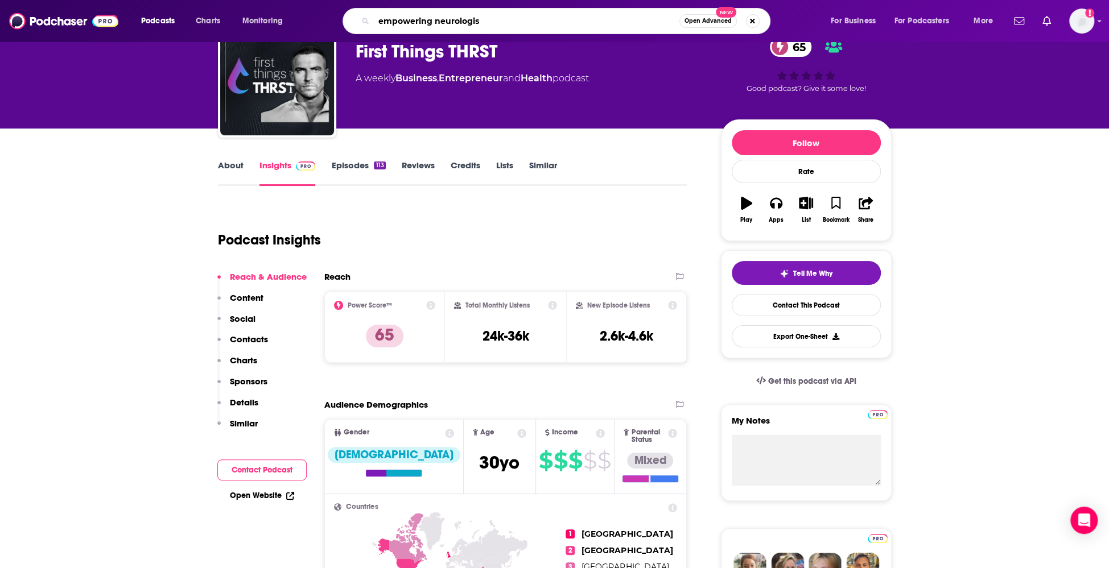
type input "empowering neurologist"
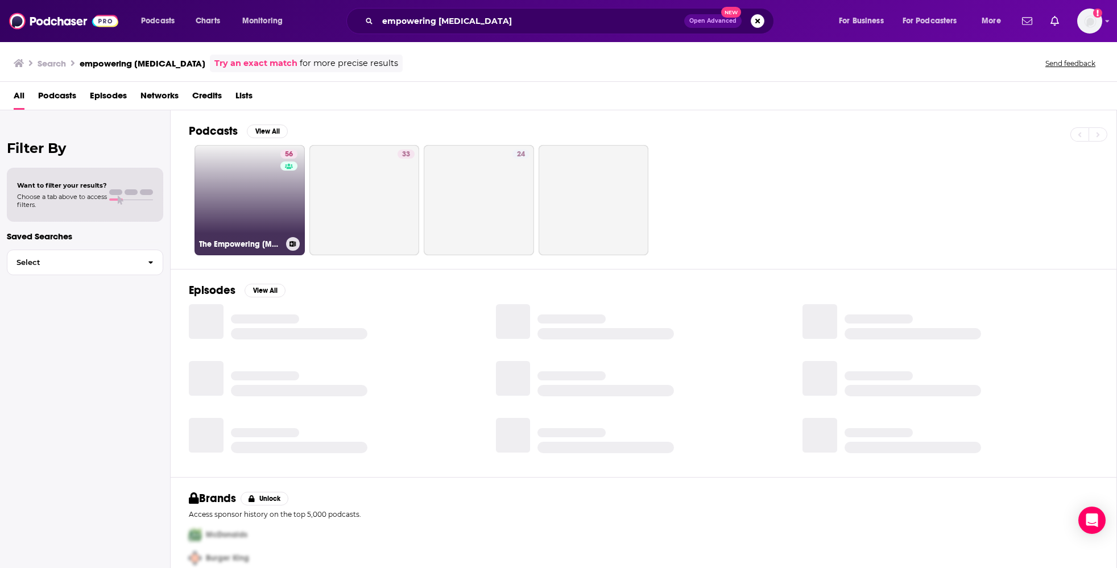
click at [261, 195] on link "56 The Empowering Neurologist Podcast" at bounding box center [250, 200] width 110 height 110
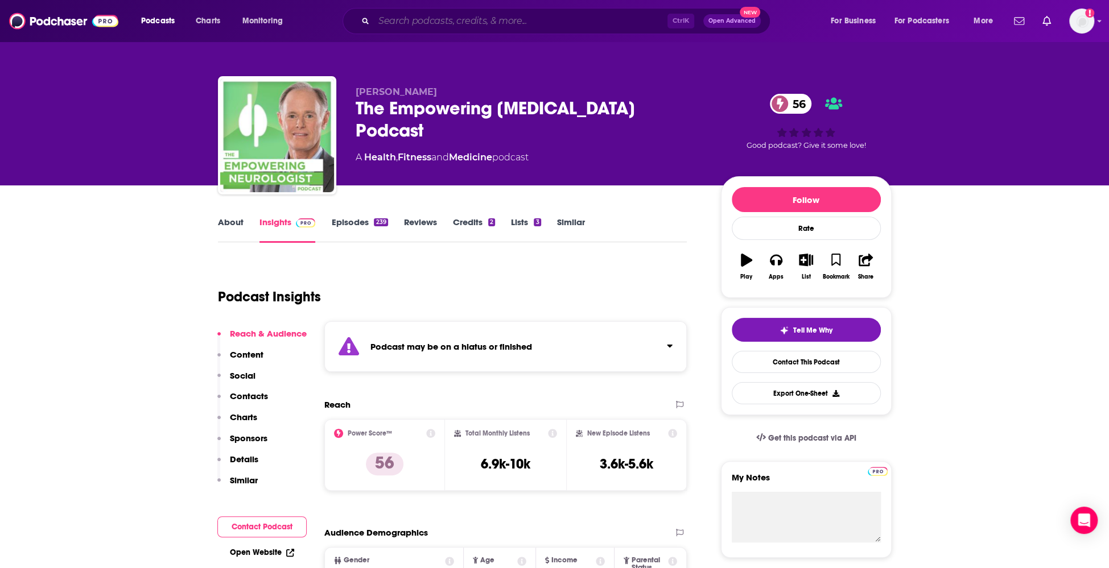
click at [561, 19] on input "Search podcasts, credits, & more..." at bounding box center [521, 21] width 294 height 18
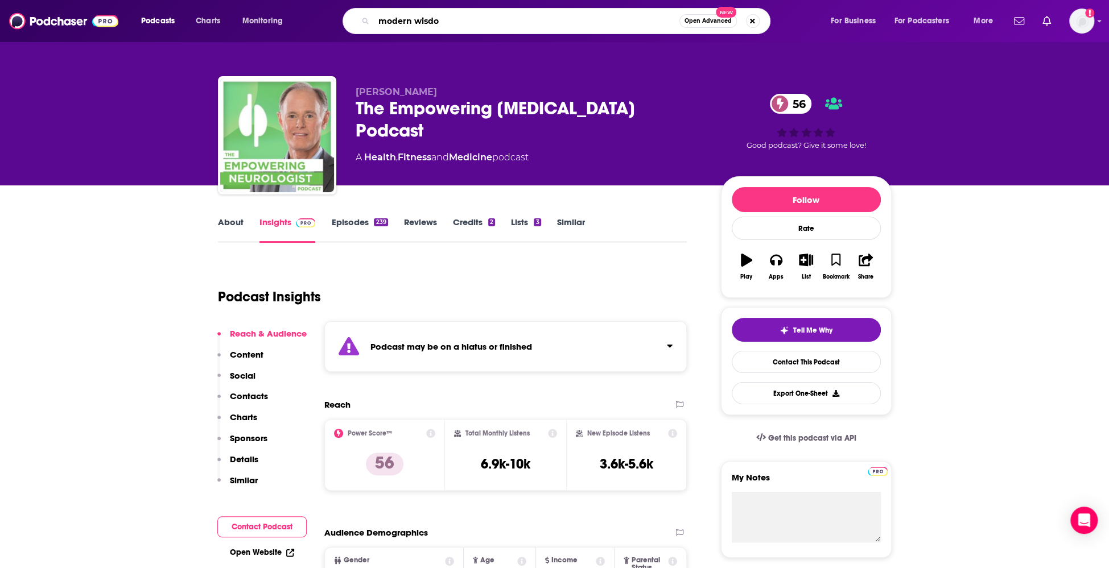
type input "modern wisdom"
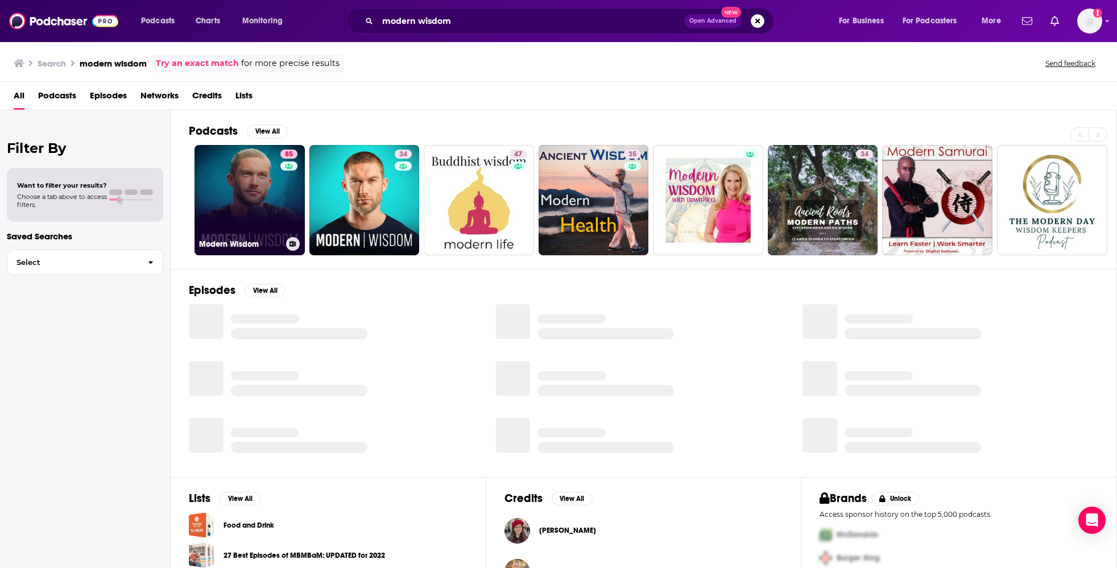
click at [239, 210] on link "85 Modern Wisdom" at bounding box center [250, 200] width 110 height 110
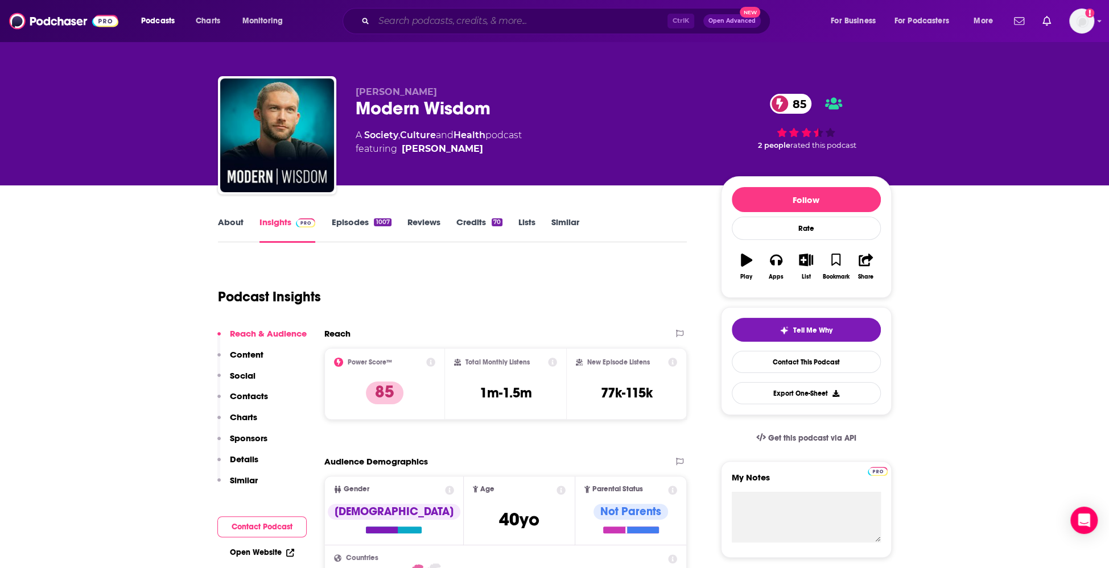
click at [512, 19] on input "Search podcasts, credits, & more..." at bounding box center [521, 21] width 294 height 18
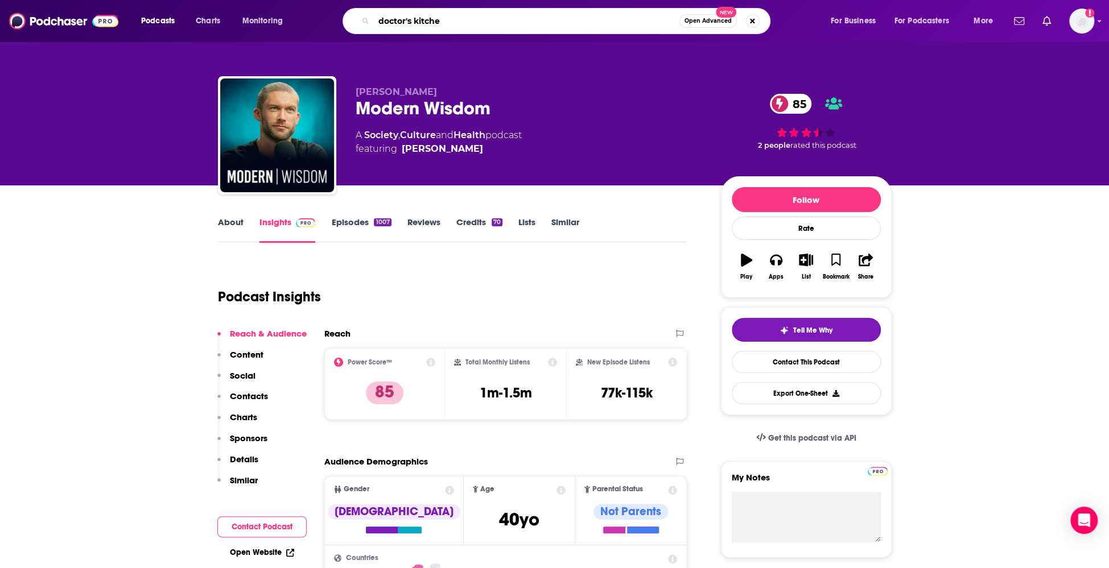
type input "doctor's kitchen"
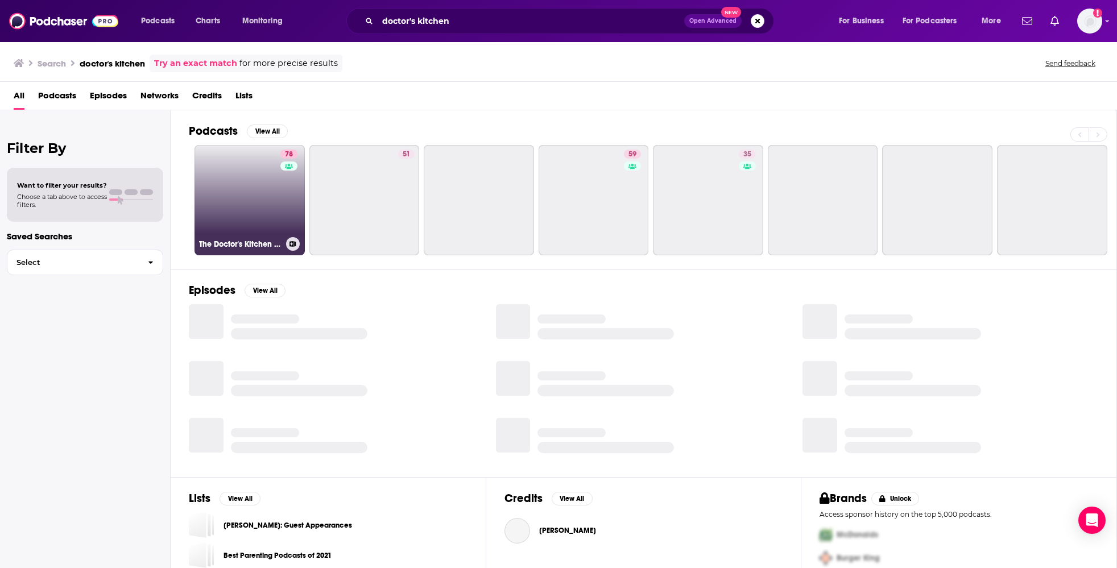
click at [238, 173] on link "78 The Doctor's Kitchen Podcast" at bounding box center [250, 200] width 110 height 110
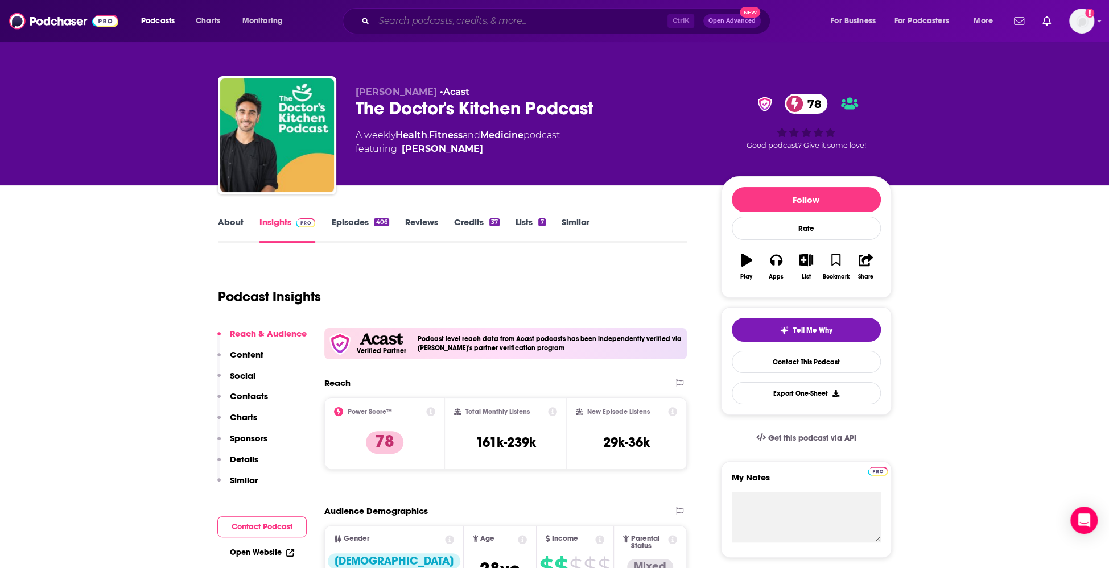
click at [484, 26] on input "Search podcasts, credits, & more..." at bounding box center [521, 21] width 294 height 18
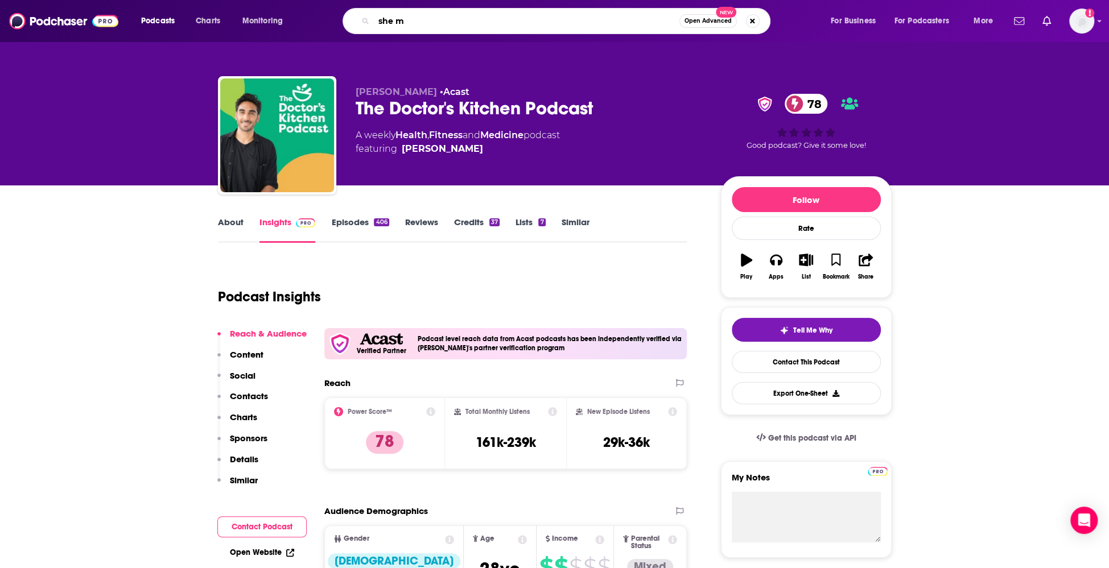
type input "she md"
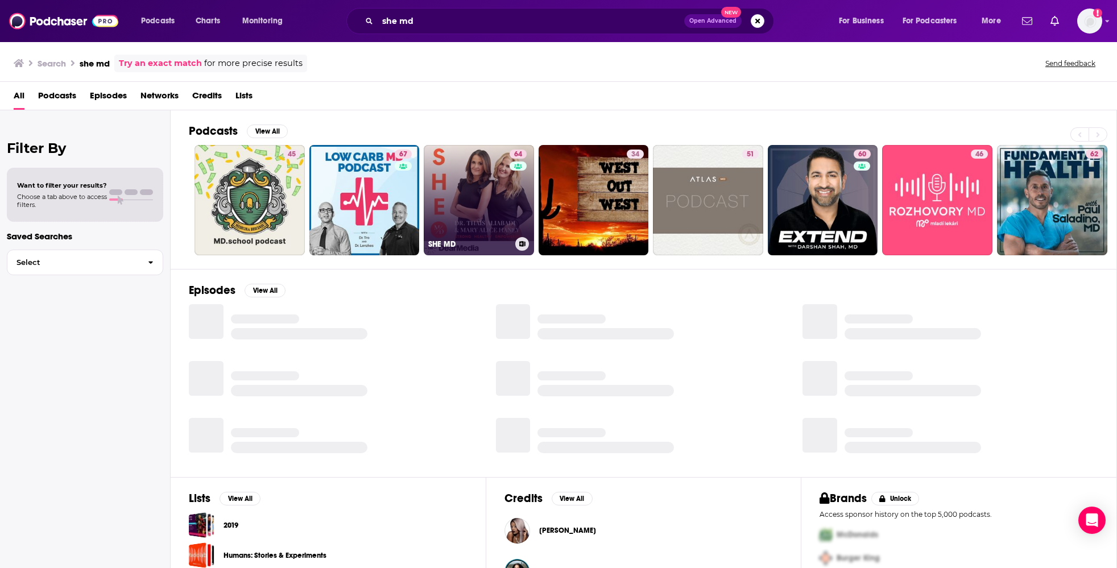
click at [470, 177] on link "64 SHE MD" at bounding box center [479, 200] width 110 height 110
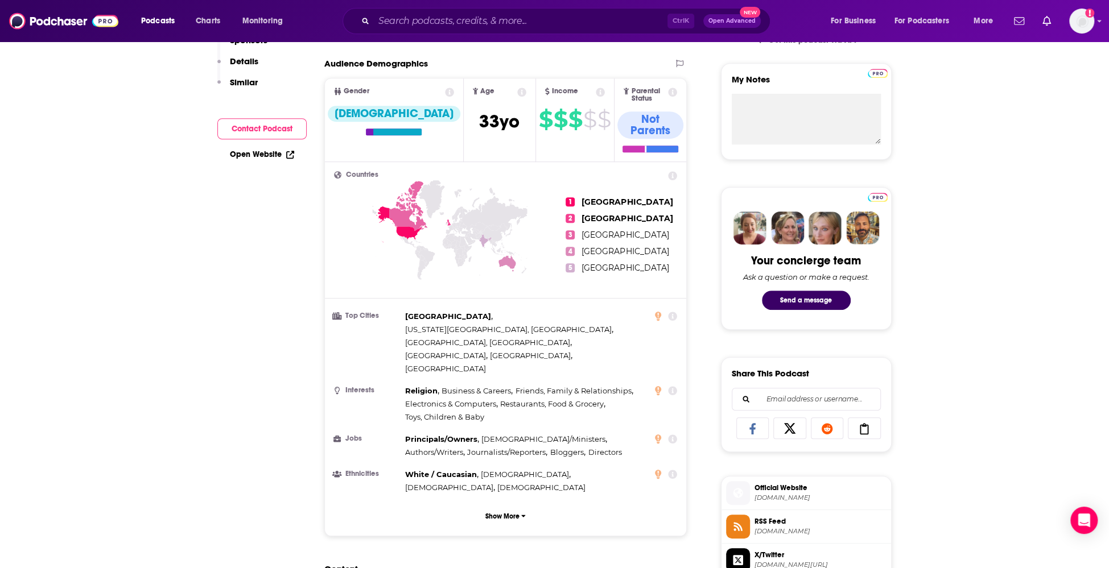
scroll to position [114, 0]
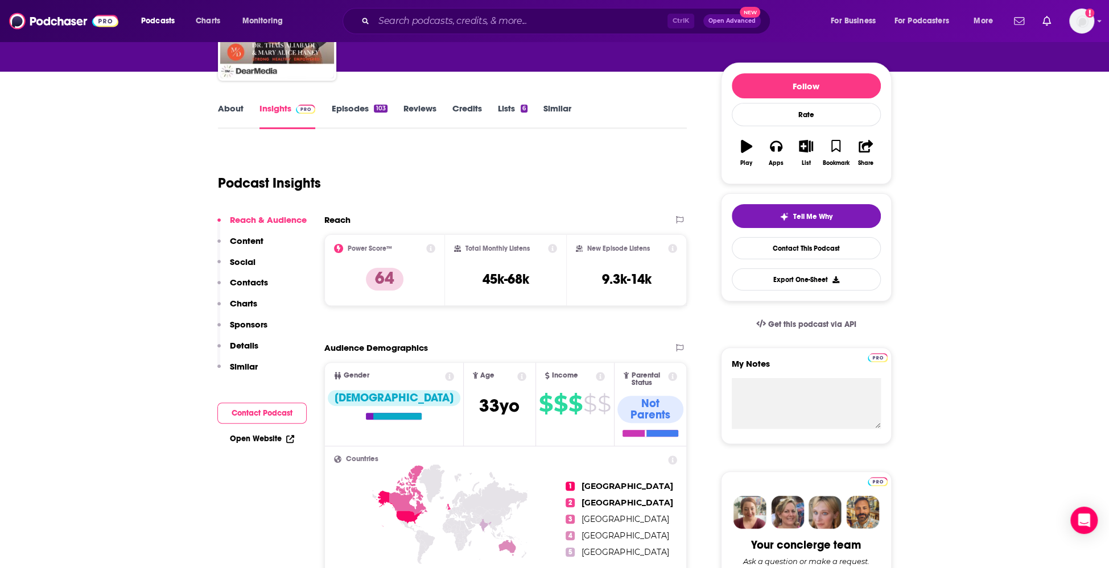
click at [588, 7] on div "Podcasts Charts Monitoring Ctrl K Open Advanced New For Business For Podcasters…" at bounding box center [554, 21] width 1109 height 42
click at [585, 20] on input "Search podcasts, credits, & more..." at bounding box center [521, 21] width 294 height 18
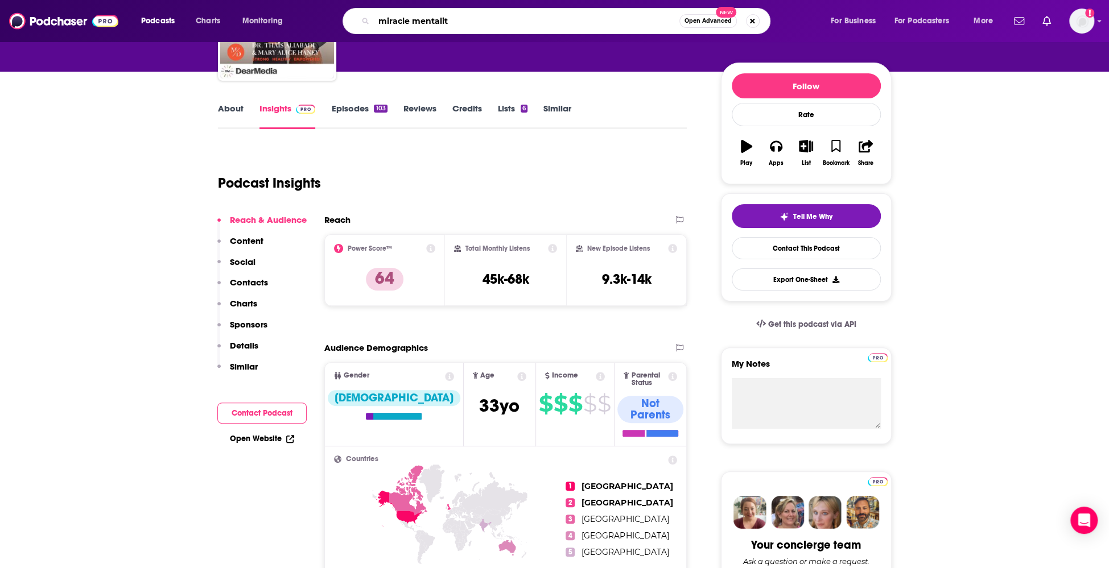
type input "miracle mentality"
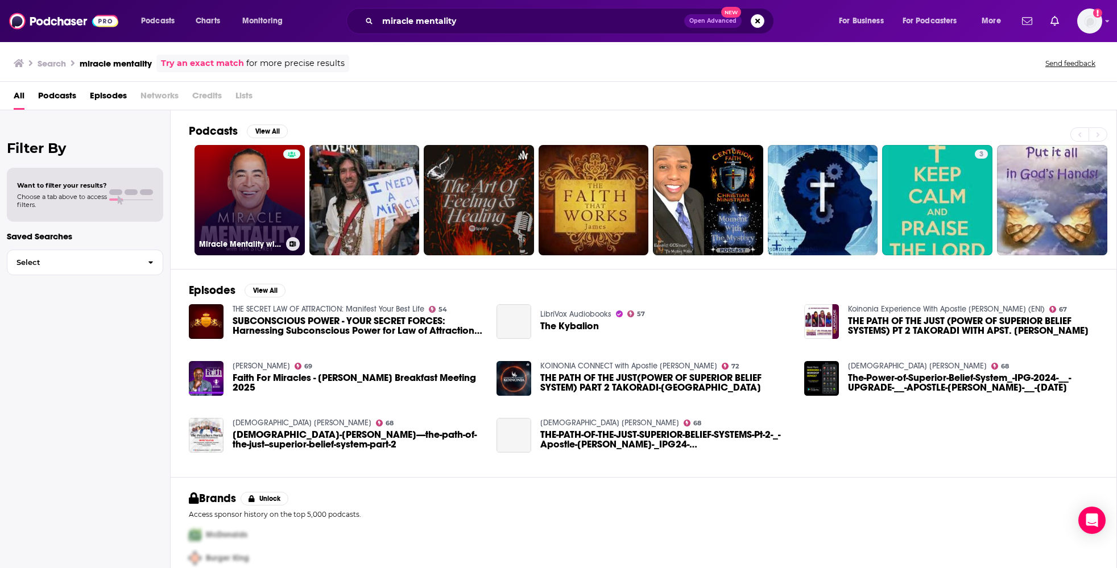
click at [227, 196] on link "Miracle Mentality with Tim Storey (Motivation, Self Help, and Mental Health)" at bounding box center [250, 200] width 110 height 110
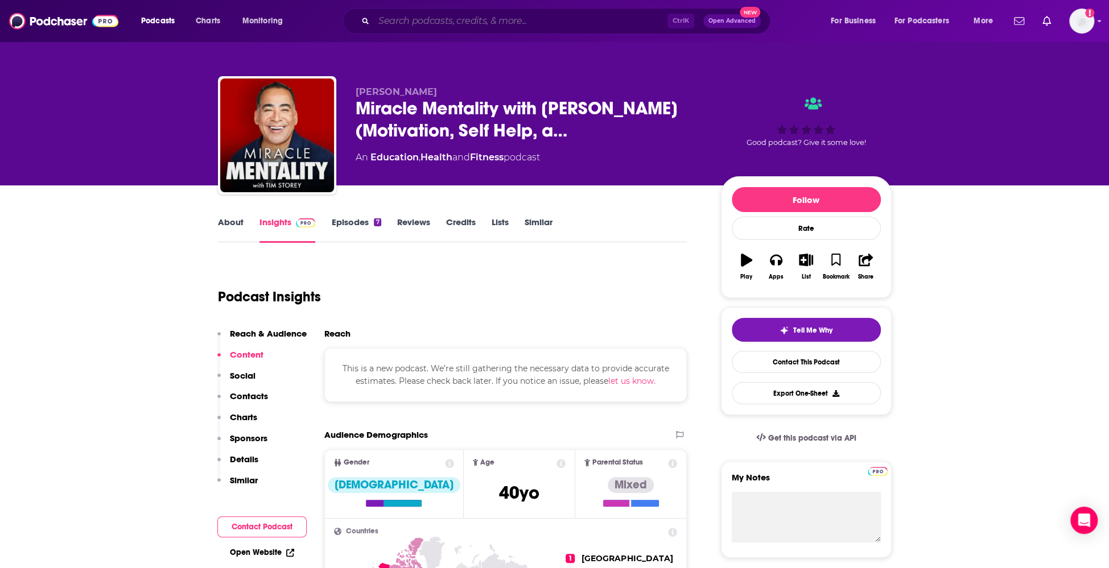
click at [497, 20] on input "Search podcasts, credits, & more..." at bounding box center [521, 21] width 294 height 18
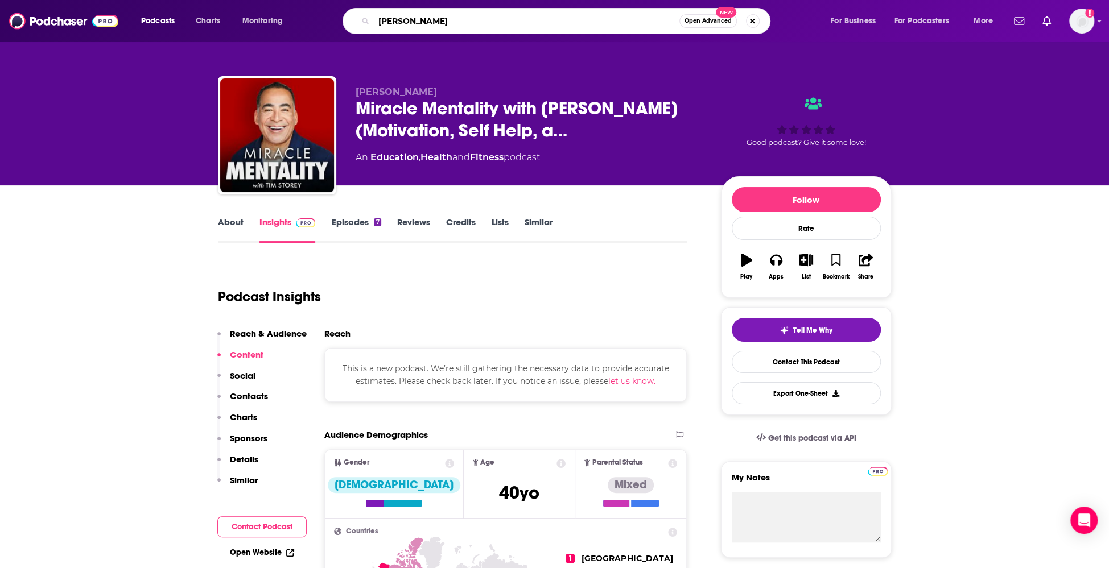
type input "nathalie niddam"
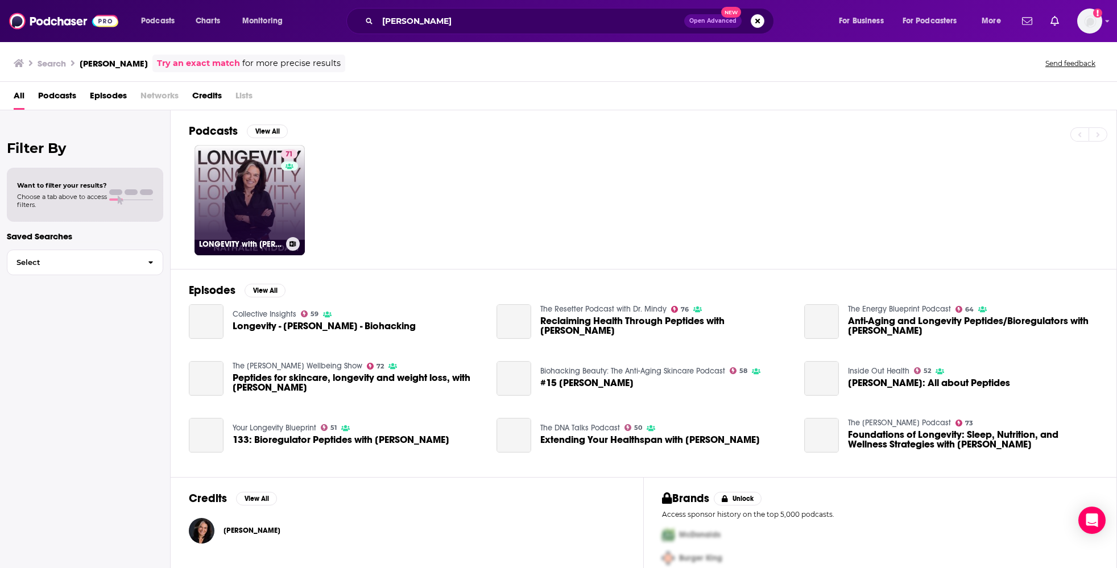
click at [257, 200] on link "71 LONGEVITY with Nathalie Niddam" at bounding box center [250, 200] width 110 height 110
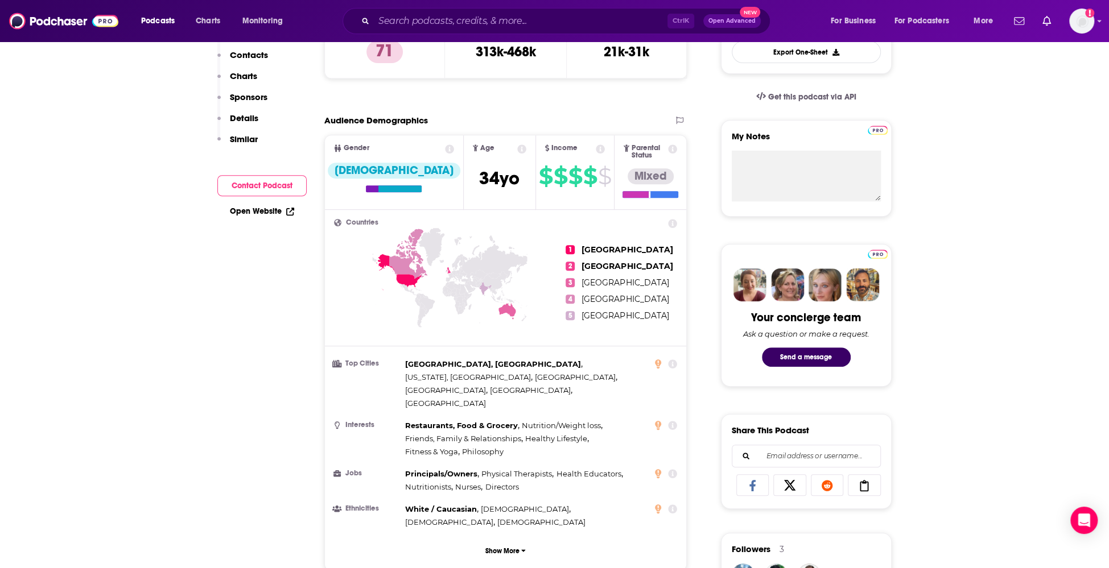
scroll to position [57, 0]
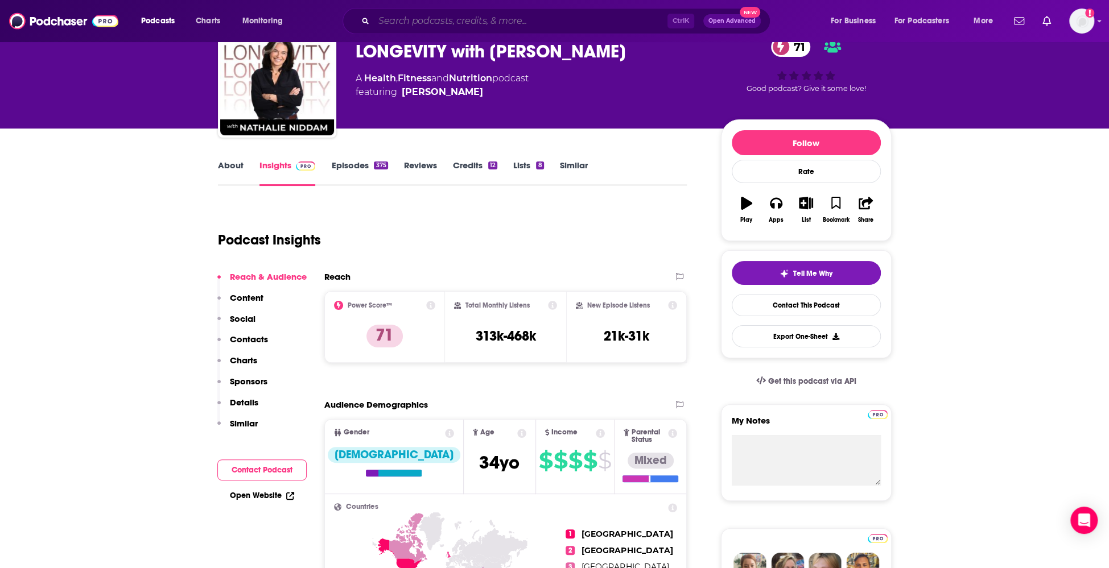
click at [466, 22] on input "Search podcasts, credits, & more..." at bounding box center [521, 21] width 294 height 18
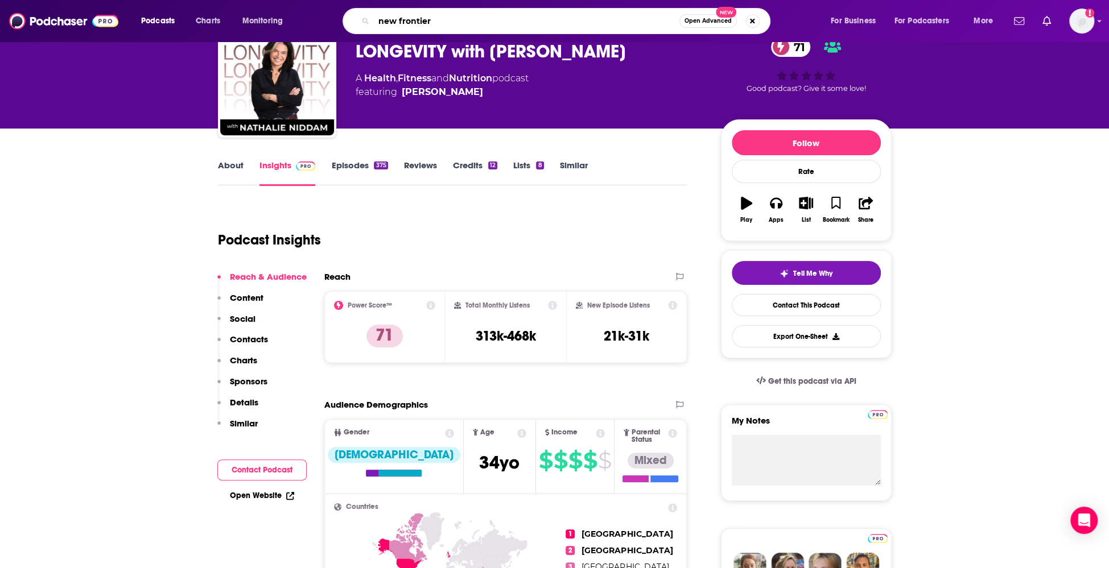
type input "new frontiers"
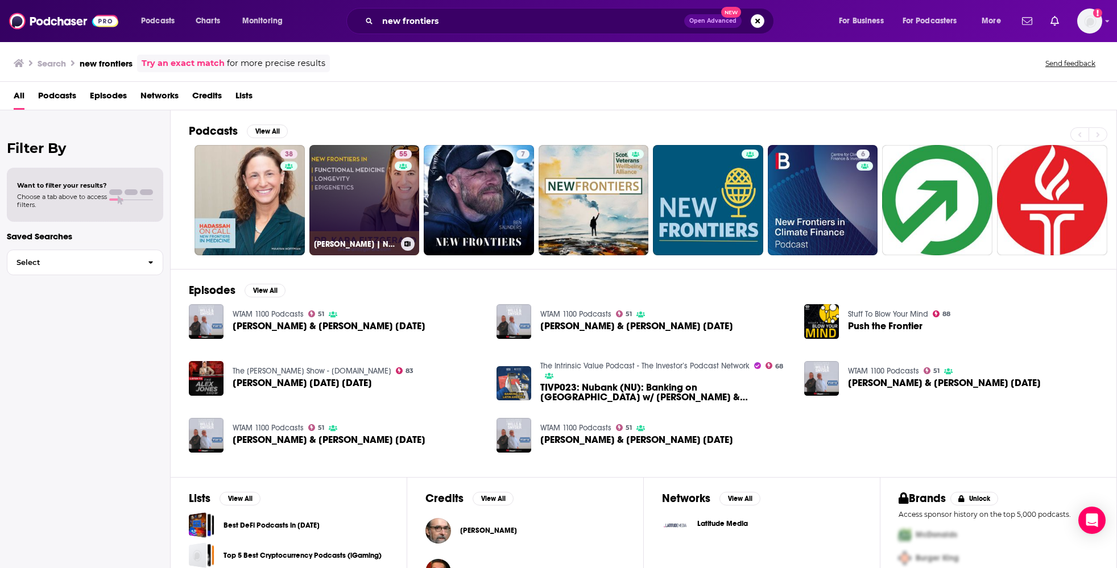
click at [361, 191] on link "55 Dr. Kara Fitzgerald | New Frontiers in Functional Medicine, Longevity, Epige…" at bounding box center [364, 200] width 110 height 110
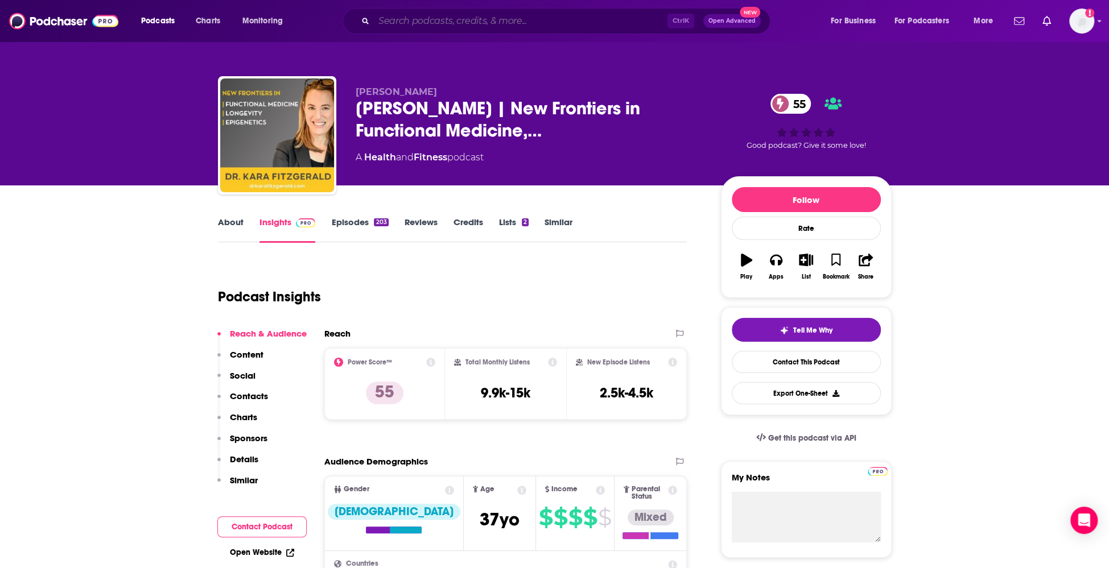
click at [534, 24] on input "Search podcasts, credits, & more..." at bounding box center [521, 21] width 294 height 18
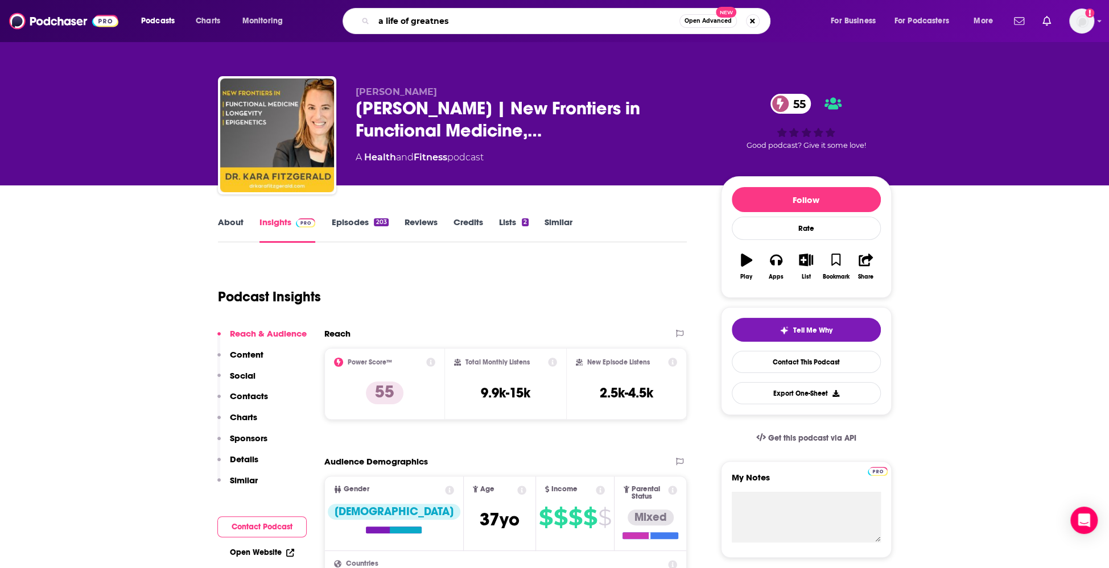
type input "a life of greatness"
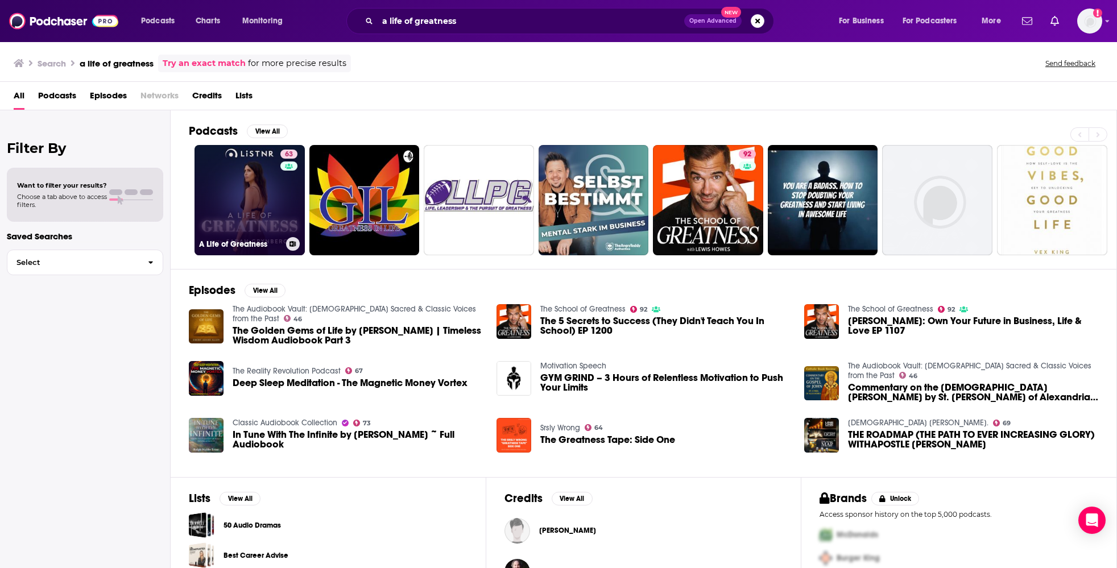
click at [253, 187] on link "63 A Life of Greatness" at bounding box center [250, 200] width 110 height 110
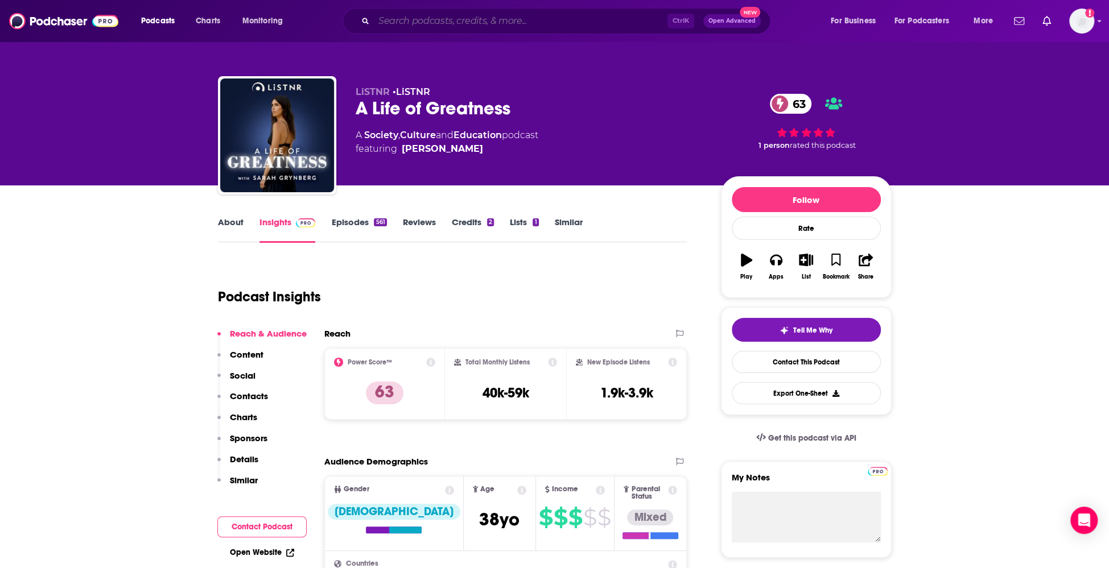
click at [421, 22] on input "Search podcasts, credits, & more..." at bounding box center [521, 21] width 294 height 18
click at [503, 21] on input "Search podcasts, credits, & more..." at bounding box center [521, 21] width 294 height 18
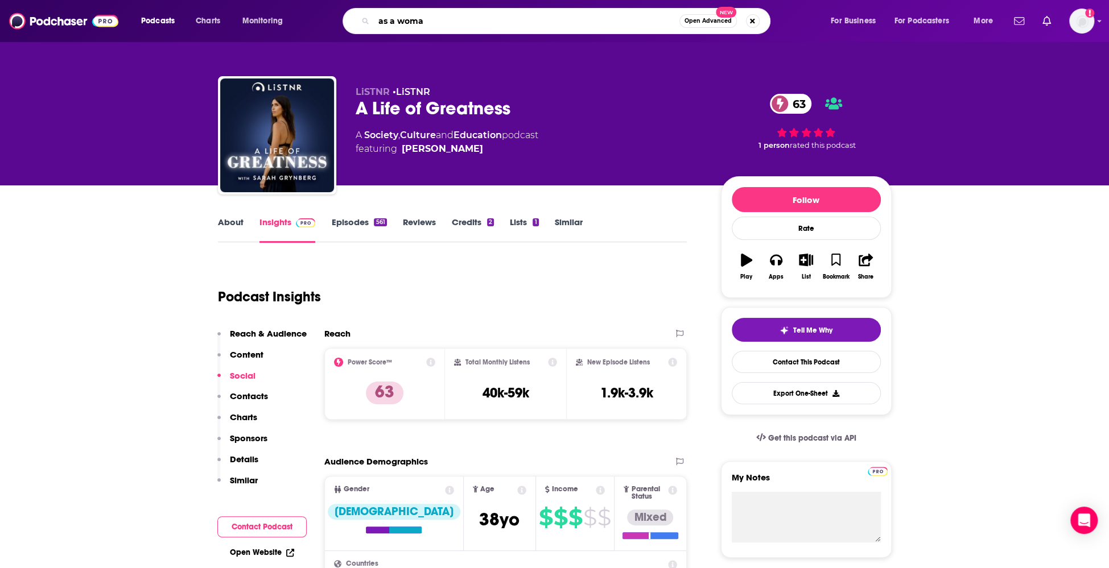
type input "as a woman"
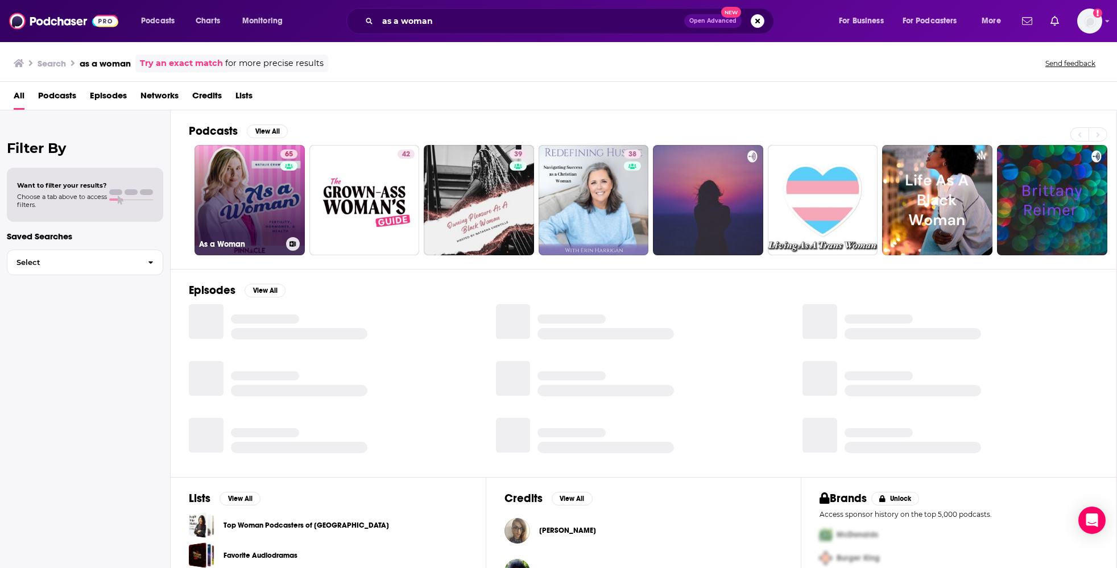
click at [246, 195] on link "65 As a Woman" at bounding box center [250, 200] width 110 height 110
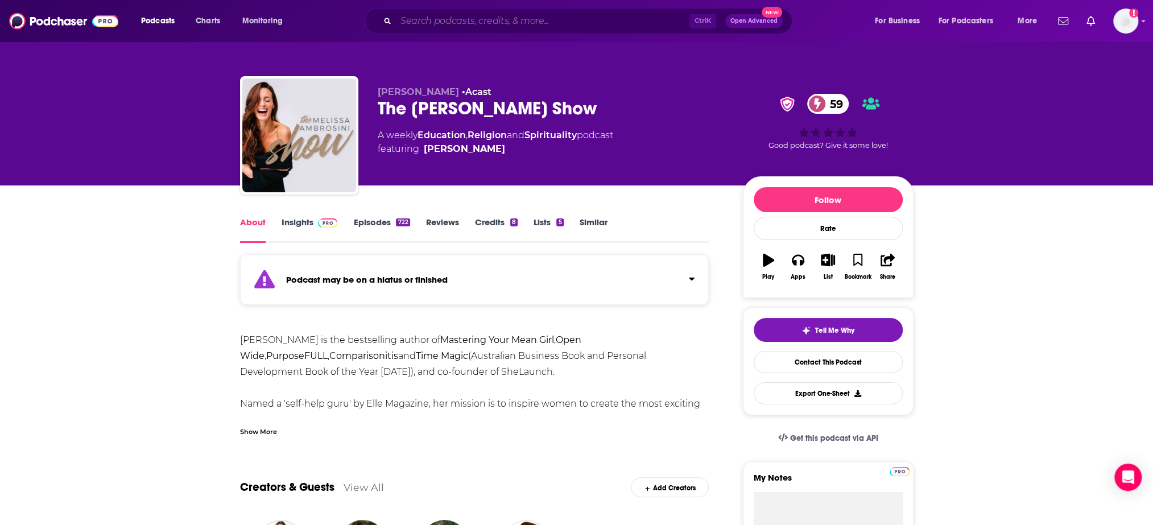
click at [524, 27] on input "Search podcasts, credits, & more..." at bounding box center [543, 21] width 294 height 18
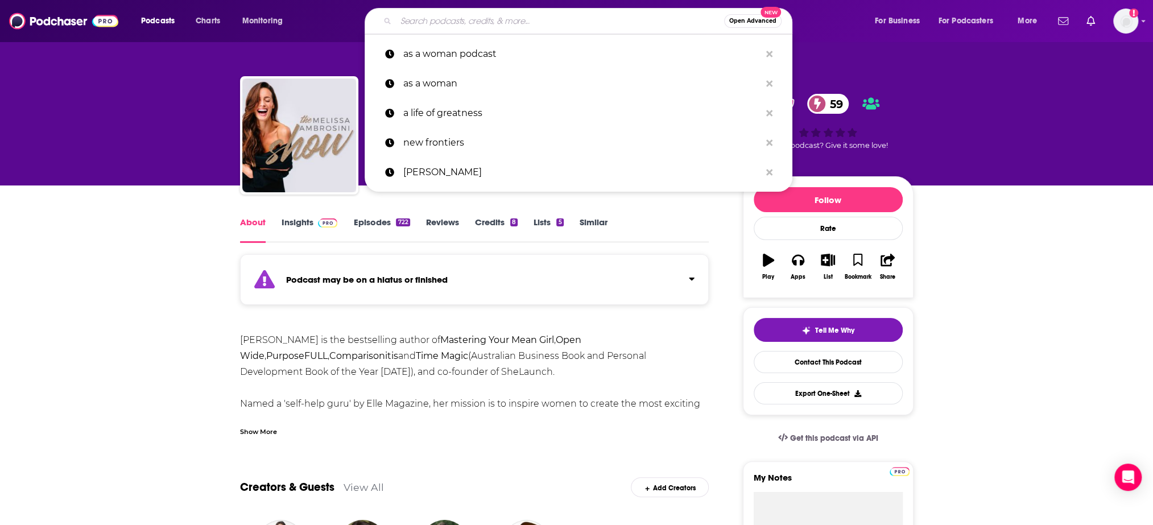
click at [540, 19] on input "Search podcasts, credits, & more..." at bounding box center [560, 21] width 328 height 18
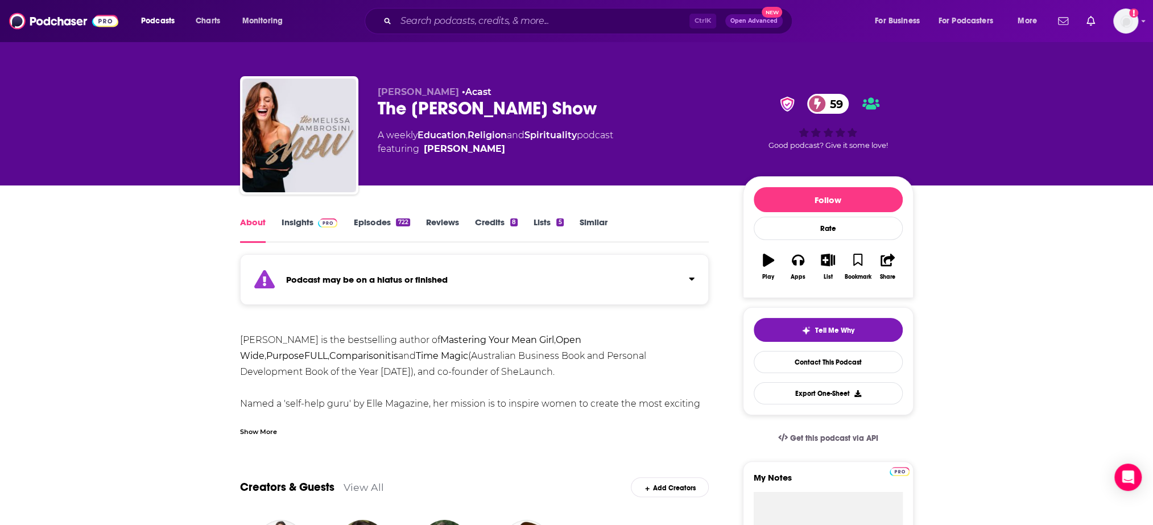
click at [300, 221] on link "Insights" at bounding box center [310, 230] width 56 height 26
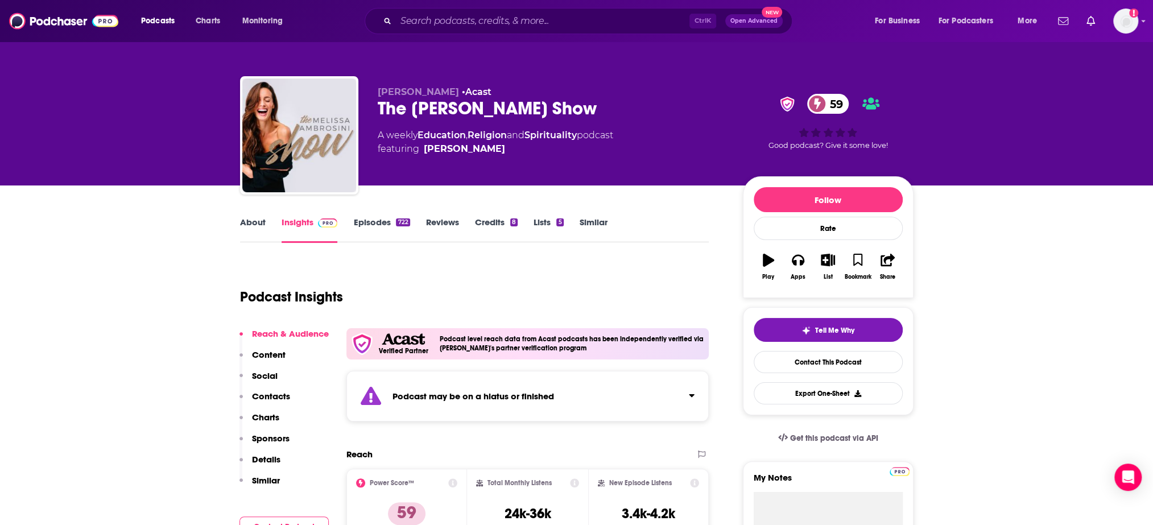
scroll to position [57, 0]
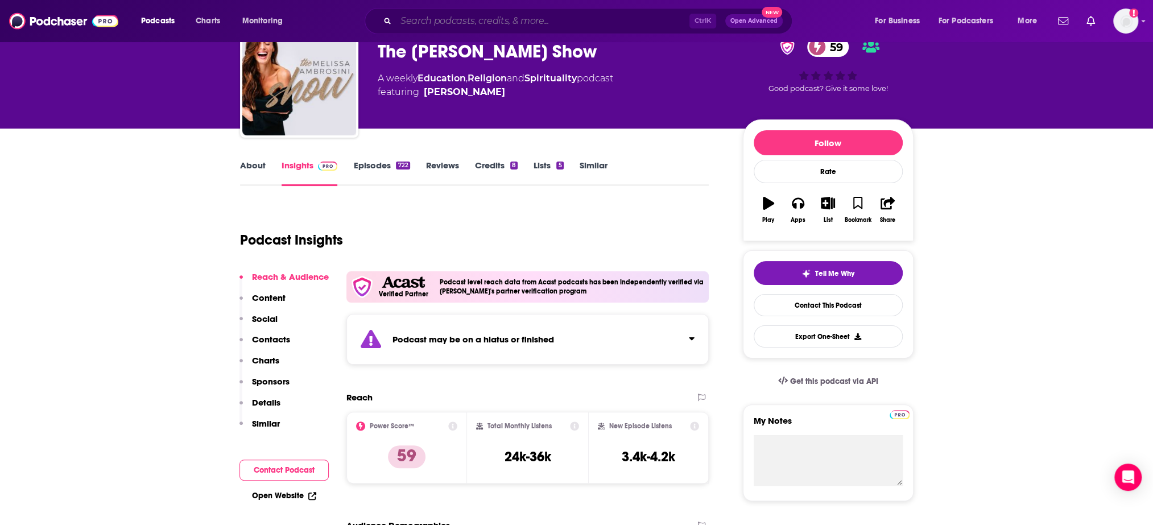
click at [563, 24] on input "Search podcasts, credits, & more..." at bounding box center [543, 21] width 294 height 18
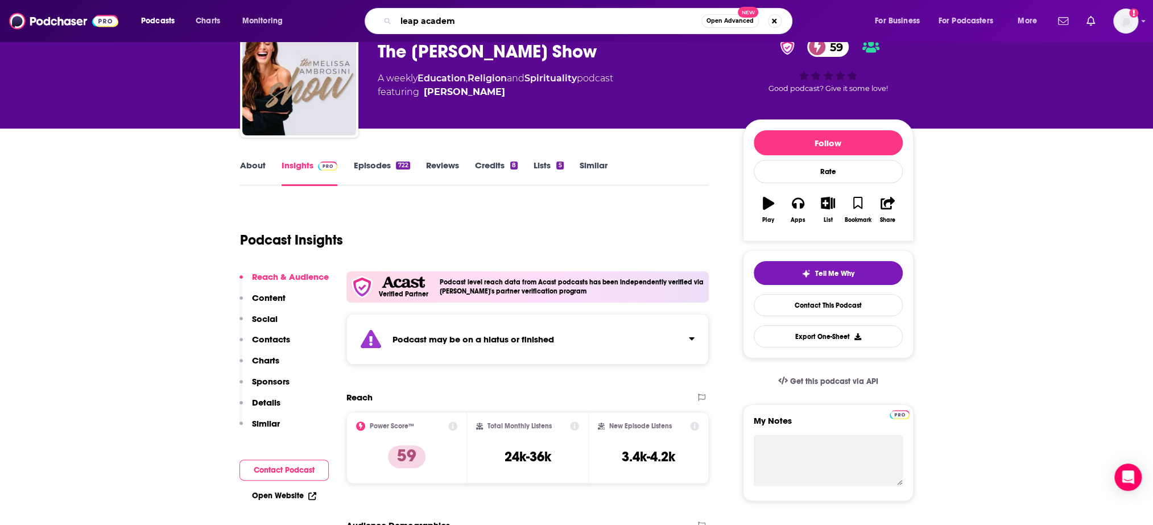
type input "leap academy"
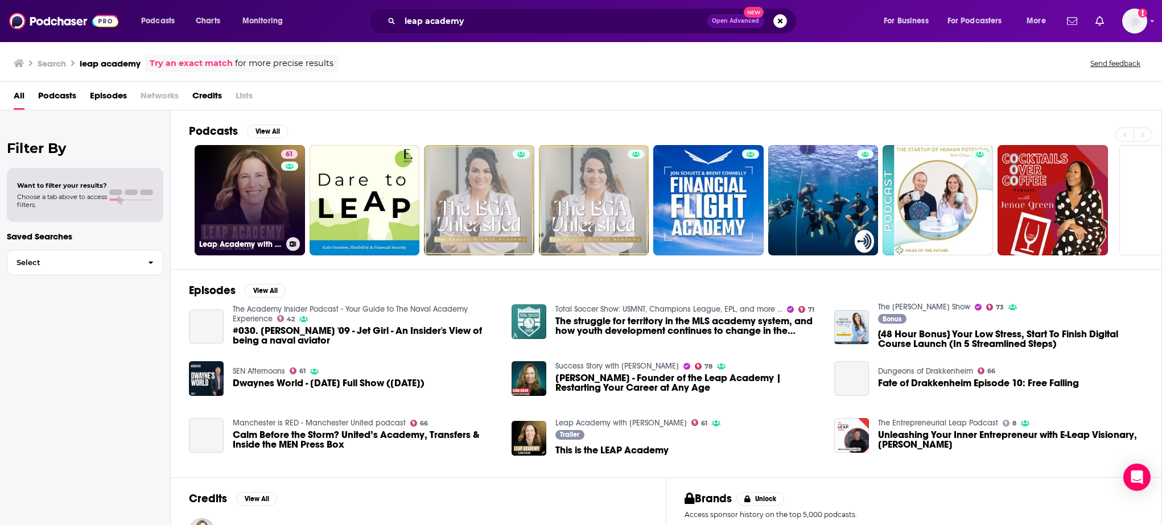
click at [232, 179] on link "61 Leap Academy with Ilana Golan" at bounding box center [250, 200] width 110 height 110
